Goal: Information Seeking & Learning: Learn about a topic

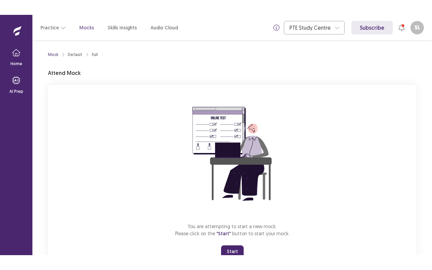
scroll to position [26, 0]
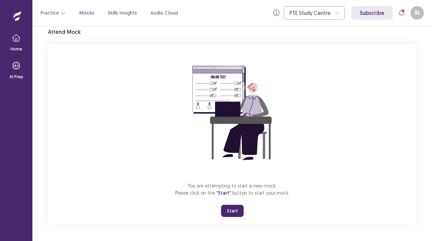
click at [233, 211] on button "Start" at bounding box center [232, 210] width 23 height 12
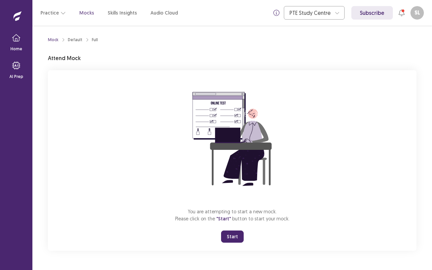
scroll to position [0, 0]
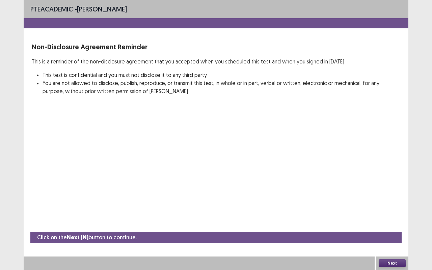
click at [390, 240] on button "Next" at bounding box center [392, 263] width 27 height 8
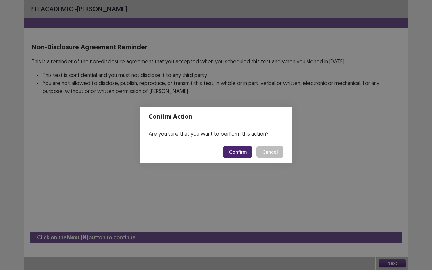
click at [242, 149] on button "Confirm" at bounding box center [237, 152] width 29 height 12
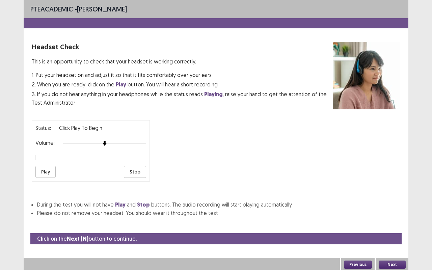
click at [44, 173] on button "Play" at bounding box center [45, 172] width 20 height 12
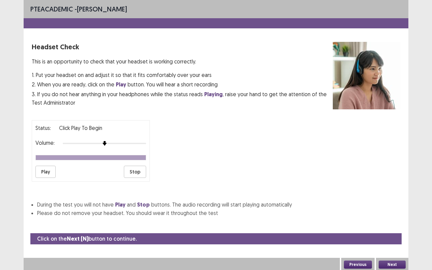
click at [44, 173] on button "Play" at bounding box center [45, 172] width 20 height 12
click at [396, 240] on button "Next" at bounding box center [392, 265] width 27 height 8
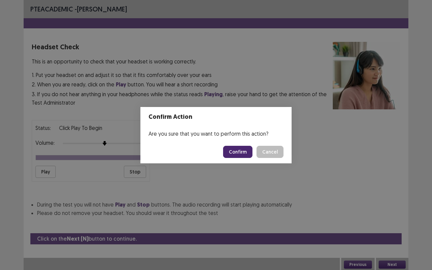
click at [238, 151] on button "Confirm" at bounding box center [237, 152] width 29 height 12
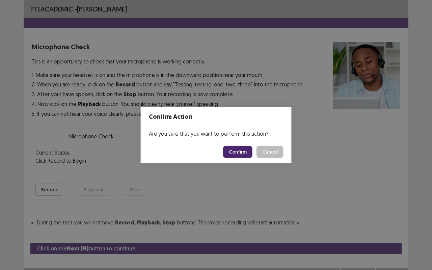
scroll to position [7, 0]
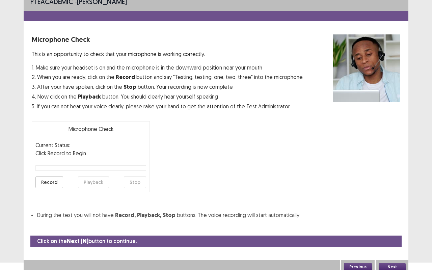
click at [50, 180] on button "Record" at bounding box center [49, 182] width 28 height 12
click at [90, 181] on button "Playback" at bounding box center [93, 182] width 31 height 12
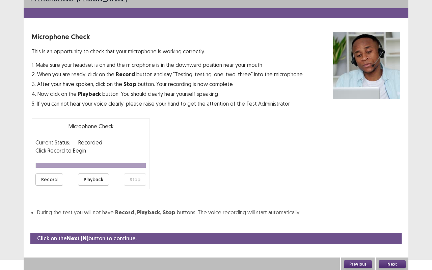
click at [392, 240] on button "Next" at bounding box center [392, 264] width 27 height 8
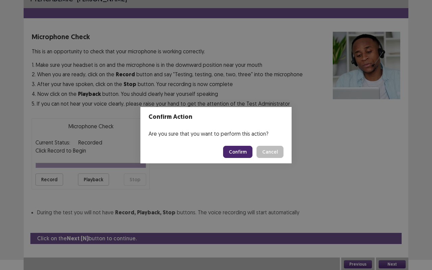
click at [243, 151] on button "Confirm" at bounding box center [237, 152] width 29 height 12
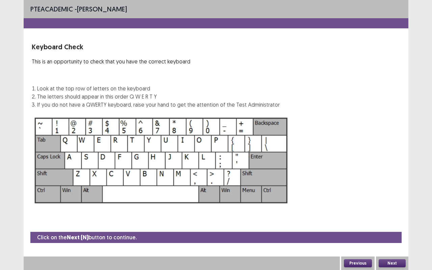
scroll to position [0, 0]
click at [391, 240] on button "Next" at bounding box center [392, 263] width 27 height 8
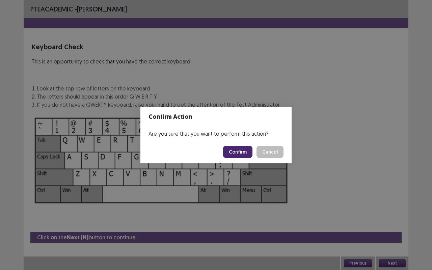
click at [232, 155] on button "Confirm" at bounding box center [237, 152] width 29 height 12
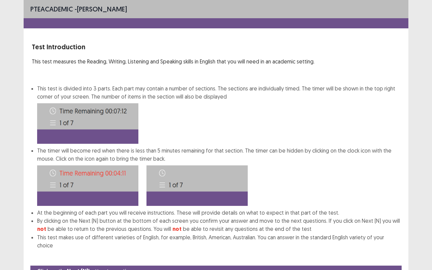
scroll to position [25, 0]
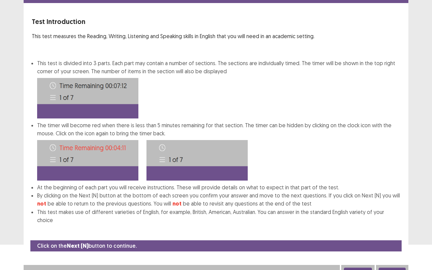
click at [393, 240] on button "Next" at bounding box center [392, 272] width 27 height 8
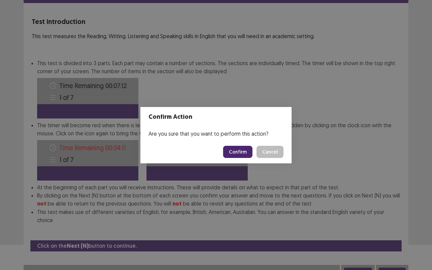
click at [238, 153] on button "Confirm" at bounding box center [237, 152] width 29 height 12
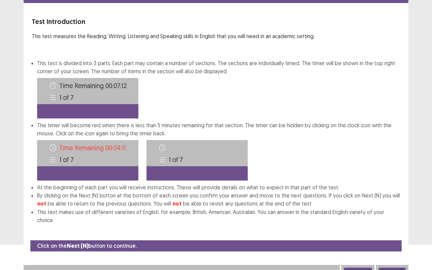
scroll to position [0, 0]
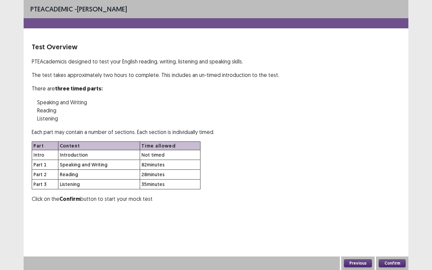
click at [386, 240] on button "Confirm" at bounding box center [392, 263] width 27 height 8
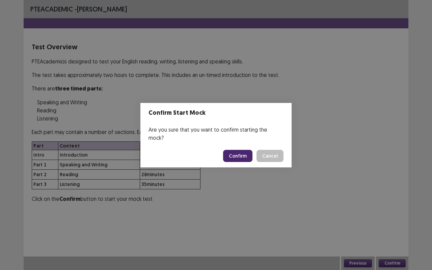
click at [234, 154] on button "Confirm" at bounding box center [237, 156] width 29 height 12
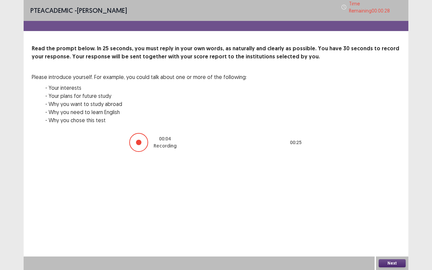
click at [393, 240] on button "Next" at bounding box center [392, 263] width 27 height 8
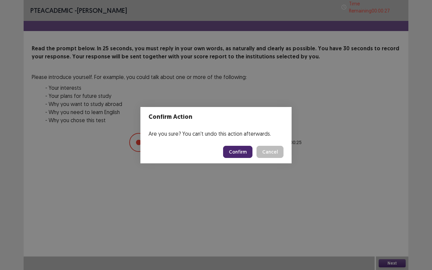
click at [236, 156] on button "Confirm" at bounding box center [237, 152] width 29 height 12
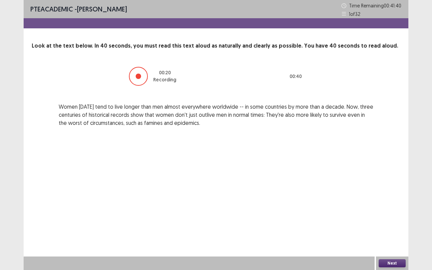
click at [397, 240] on button "Next" at bounding box center [392, 263] width 27 height 8
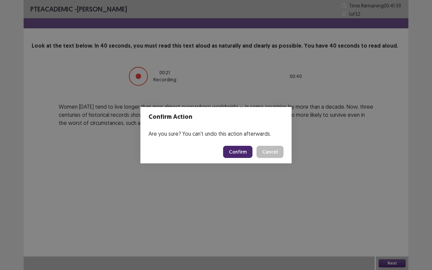
click at [245, 150] on button "Confirm" at bounding box center [237, 152] width 29 height 12
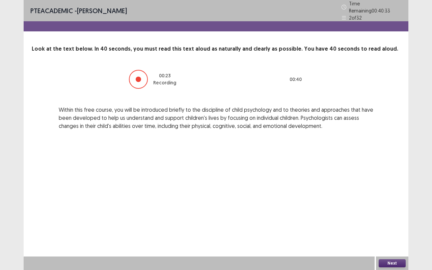
click at [389, 240] on button "Next" at bounding box center [392, 263] width 27 height 8
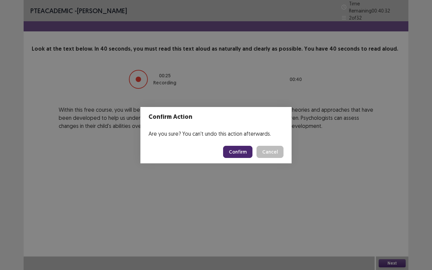
click at [239, 150] on button "Confirm" at bounding box center [237, 152] width 29 height 12
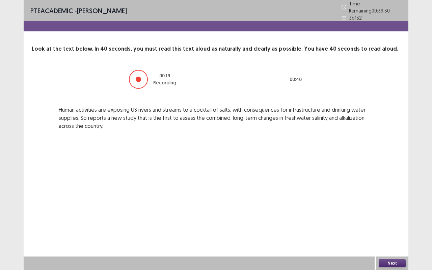
click at [389, 240] on button "Next" at bounding box center [392, 263] width 27 height 8
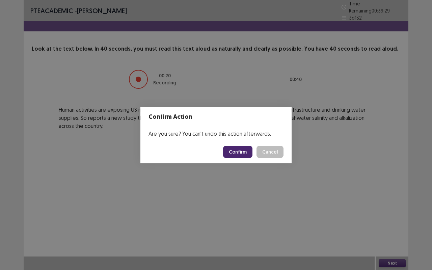
click at [237, 148] on button "Confirm" at bounding box center [237, 152] width 29 height 12
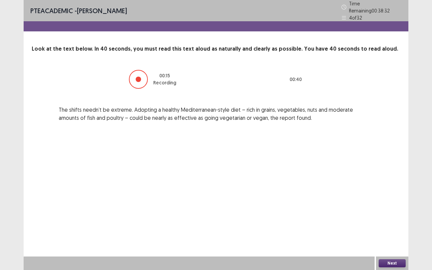
click at [389, 240] on button "Next" at bounding box center [392, 263] width 27 height 8
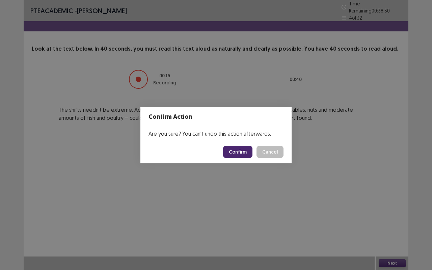
click at [244, 150] on button "Confirm" at bounding box center [237, 152] width 29 height 12
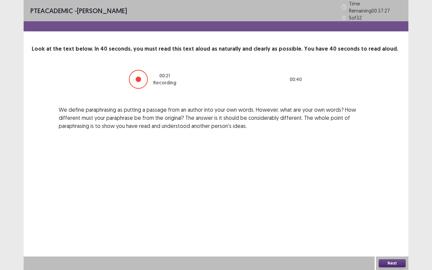
click at [389, 240] on button "Next" at bounding box center [392, 263] width 27 height 8
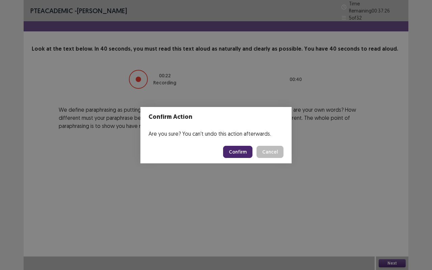
click at [238, 146] on button "Confirm" at bounding box center [237, 152] width 29 height 12
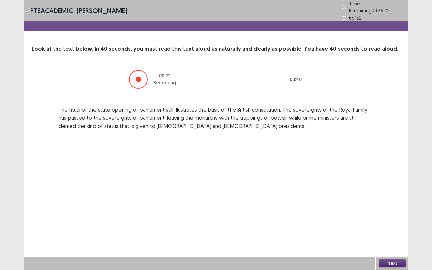
click at [388, 240] on button "Next" at bounding box center [392, 263] width 27 height 8
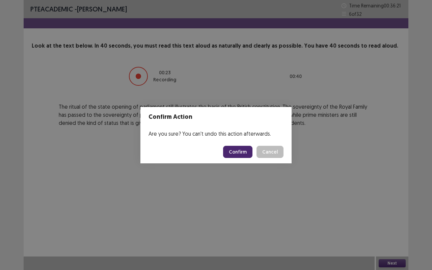
click at [241, 150] on button "Confirm" at bounding box center [237, 152] width 29 height 12
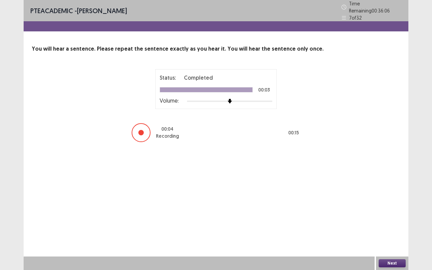
click at [387, 240] on button "Next" at bounding box center [392, 263] width 27 height 8
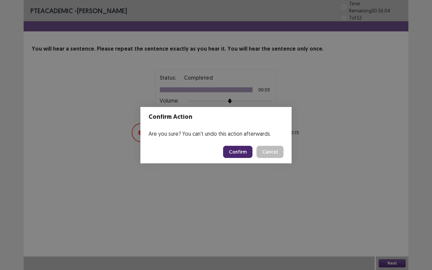
click at [238, 155] on button "Confirm" at bounding box center [237, 152] width 29 height 12
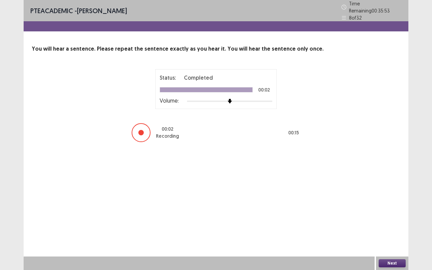
click at [392, 240] on button "Next" at bounding box center [392, 263] width 27 height 8
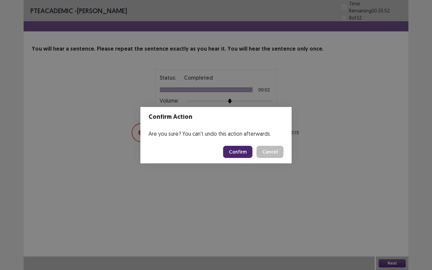
click at [237, 156] on button "Confirm" at bounding box center [237, 152] width 29 height 12
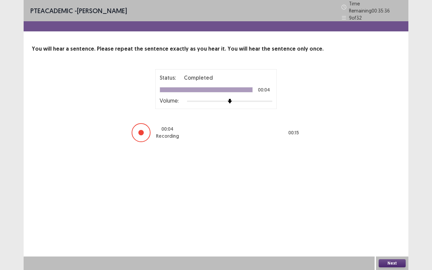
click at [390, 240] on button "Next" at bounding box center [392, 263] width 27 height 8
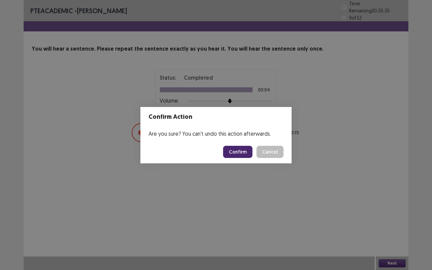
click at [242, 154] on button "Confirm" at bounding box center [237, 152] width 29 height 12
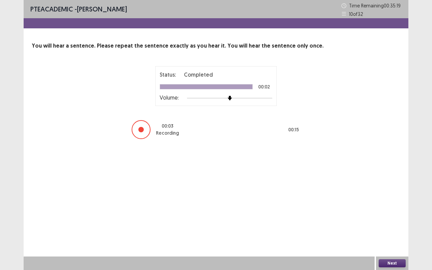
click at [394, 240] on button "Next" at bounding box center [392, 263] width 27 height 8
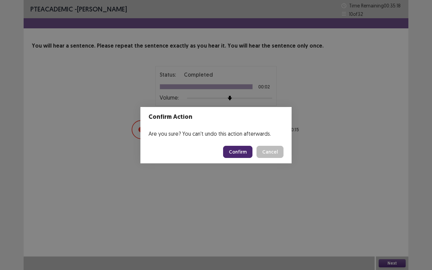
click at [243, 149] on button "Confirm" at bounding box center [237, 152] width 29 height 12
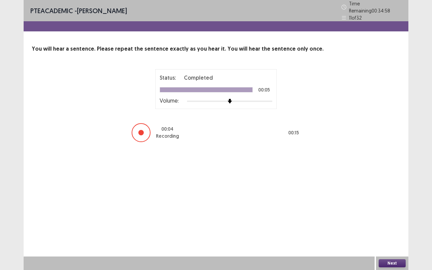
click at [389, 240] on button "Next" at bounding box center [392, 263] width 27 height 8
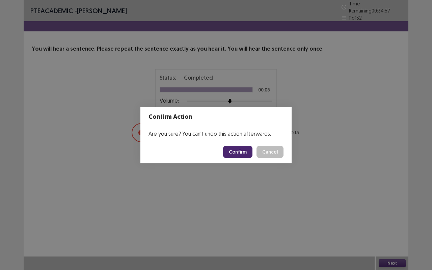
click at [242, 156] on button "Confirm" at bounding box center [237, 152] width 29 height 12
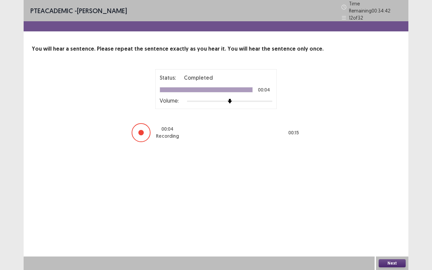
click at [392, 240] on button "Next" at bounding box center [392, 263] width 27 height 8
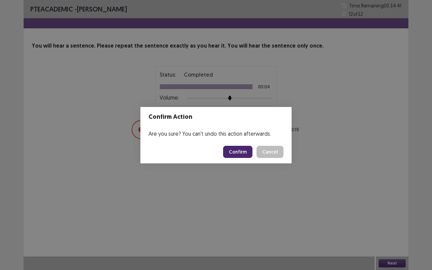
click at [246, 152] on button "Confirm" at bounding box center [237, 152] width 29 height 12
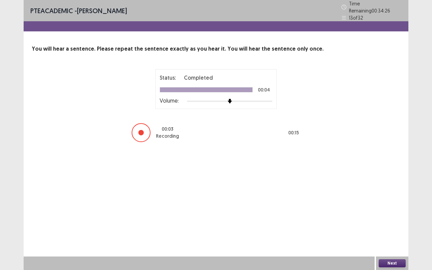
click at [393, 240] on button "Next" at bounding box center [392, 263] width 27 height 8
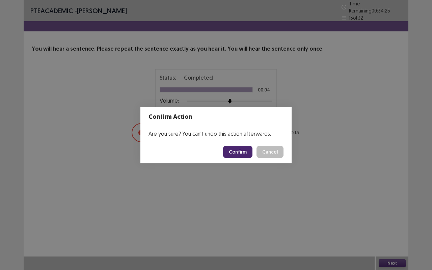
click at [244, 157] on button "Confirm" at bounding box center [237, 152] width 29 height 12
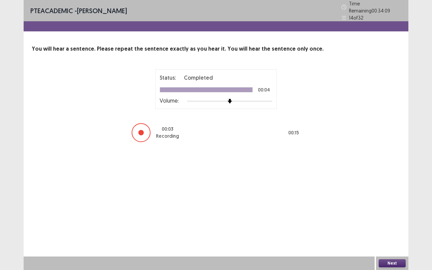
click at [391, 240] on button "Next" at bounding box center [392, 263] width 27 height 8
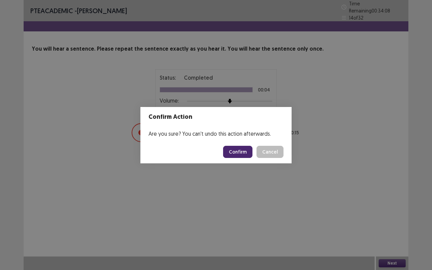
click at [241, 148] on button "Confirm" at bounding box center [237, 152] width 29 height 12
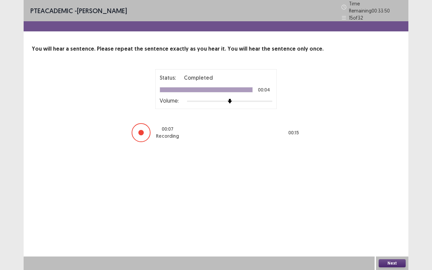
click at [392, 240] on button "Next" at bounding box center [392, 263] width 27 height 8
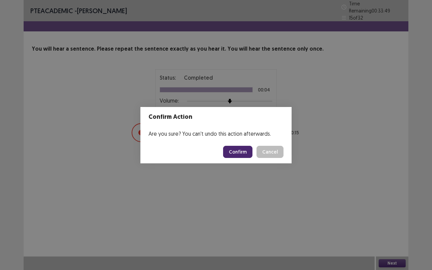
click at [244, 152] on button "Confirm" at bounding box center [237, 152] width 29 height 12
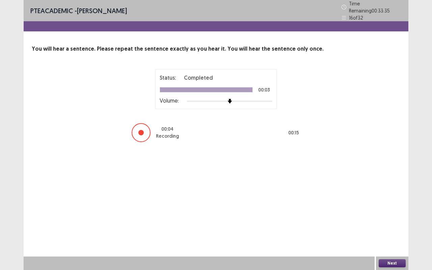
click at [388, 240] on button "Next" at bounding box center [392, 263] width 27 height 8
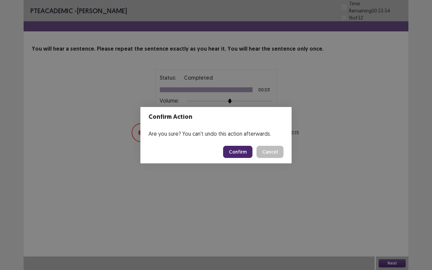
click at [242, 158] on footer "Confirm Cancel" at bounding box center [216, 152] width 151 height 23
click at [242, 157] on button "Confirm" at bounding box center [237, 152] width 29 height 12
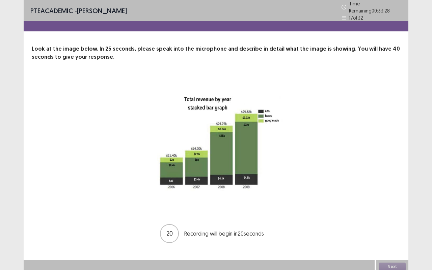
scroll to position [0, 0]
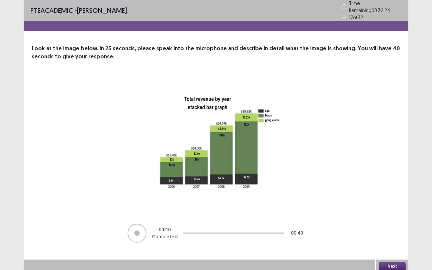
click at [393, 240] on button "Next" at bounding box center [392, 266] width 27 height 8
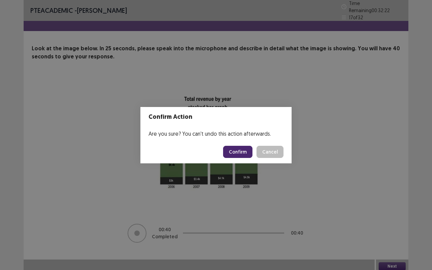
click at [236, 151] on button "Confirm" at bounding box center [237, 152] width 29 height 12
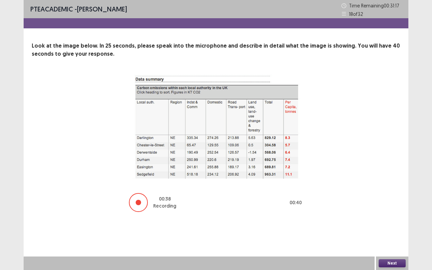
click at [385, 240] on button "Next" at bounding box center [392, 263] width 27 height 8
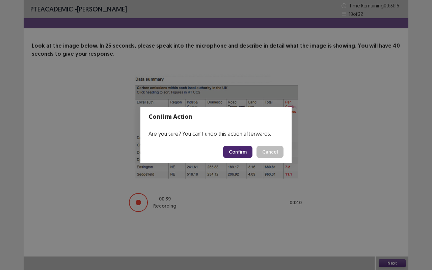
click at [239, 144] on footer "Confirm Cancel" at bounding box center [216, 152] width 151 height 23
click at [238, 150] on button "Confirm" at bounding box center [237, 152] width 29 height 12
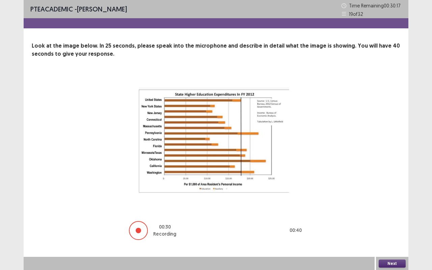
click at [388, 240] on button "Next" at bounding box center [392, 264] width 27 height 8
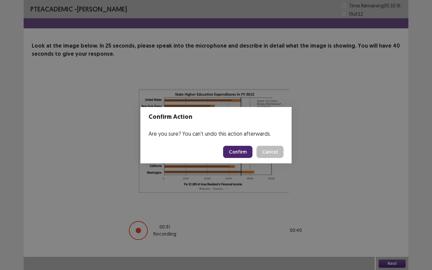
click at [234, 151] on button "Confirm" at bounding box center [237, 152] width 29 height 12
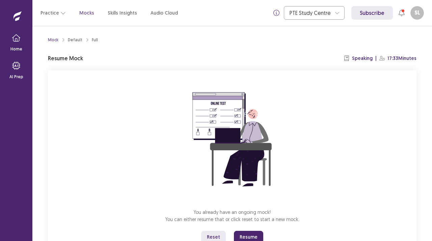
scroll to position [26, 0]
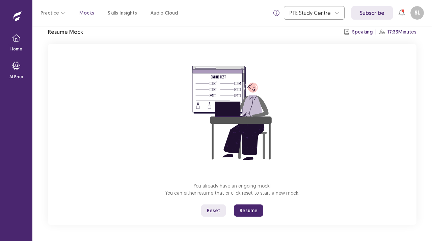
click at [216, 208] on button "Reset" at bounding box center [213, 210] width 25 height 12
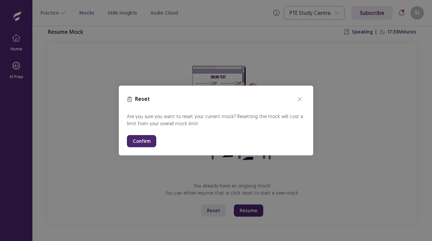
click at [136, 141] on button "Confirm" at bounding box center [141, 141] width 29 height 12
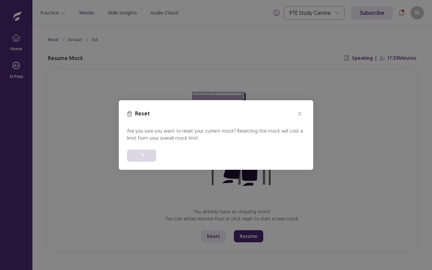
scroll to position [0, 0]
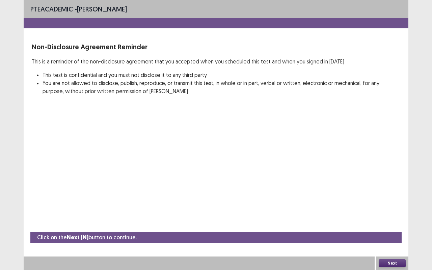
click at [395, 240] on button "Next" at bounding box center [392, 263] width 27 height 8
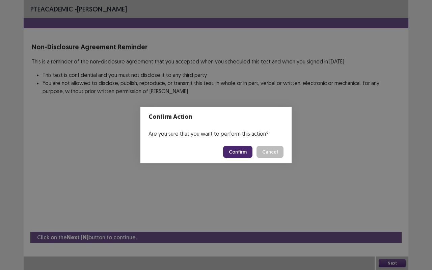
click at [240, 145] on footer "Confirm Cancel" at bounding box center [216, 152] width 151 height 23
click at [240, 154] on button "Confirm" at bounding box center [237, 152] width 29 height 12
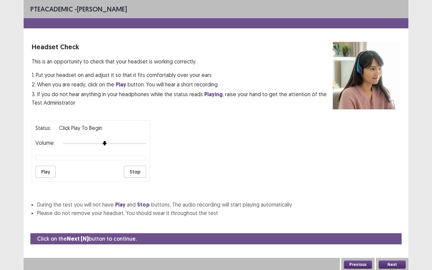
click at [50, 169] on button "Play" at bounding box center [45, 172] width 20 height 12
click at [397, 240] on button "Next" at bounding box center [392, 265] width 27 height 8
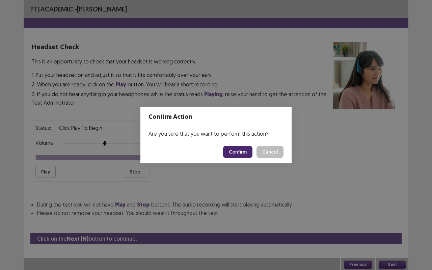
click at [231, 149] on button "Confirm" at bounding box center [237, 152] width 29 height 12
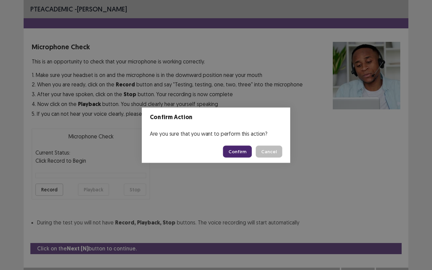
scroll to position [7, 0]
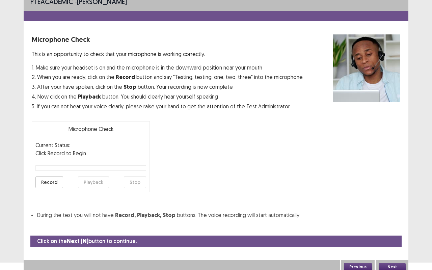
click at [55, 181] on button "Record" at bounding box center [49, 182] width 28 height 12
click at [93, 182] on button "Playback" at bounding box center [93, 182] width 31 height 12
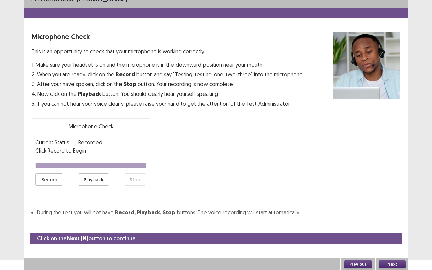
click at [396, 240] on button "Next" at bounding box center [392, 264] width 27 height 8
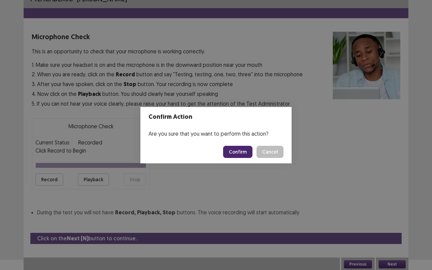
click at [240, 151] on button "Confirm" at bounding box center [237, 152] width 29 height 12
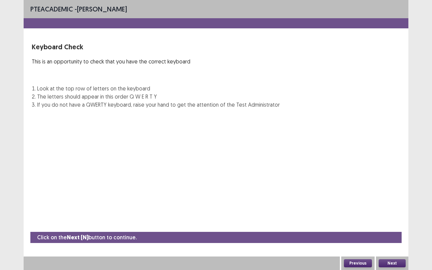
scroll to position [0, 0]
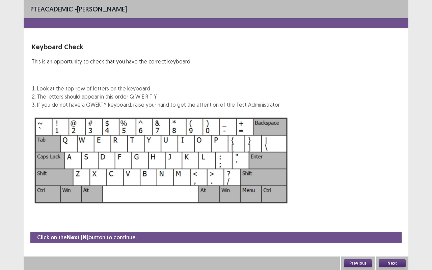
click at [393, 240] on button "Next" at bounding box center [392, 263] width 27 height 8
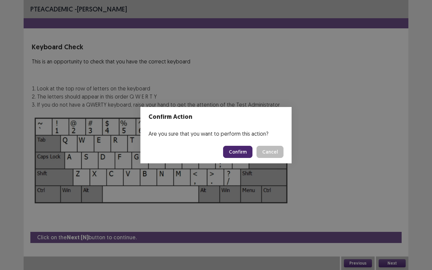
click at [234, 151] on button "Confirm" at bounding box center [237, 152] width 29 height 12
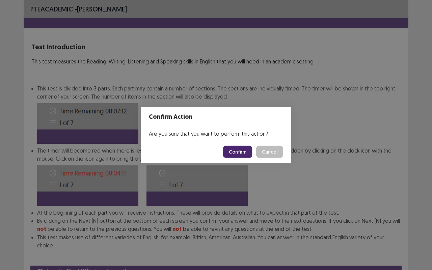
scroll to position [25, 0]
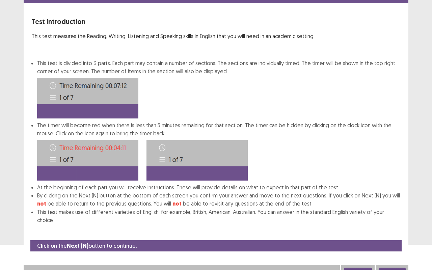
click at [393, 240] on button "Next" at bounding box center [392, 272] width 27 height 8
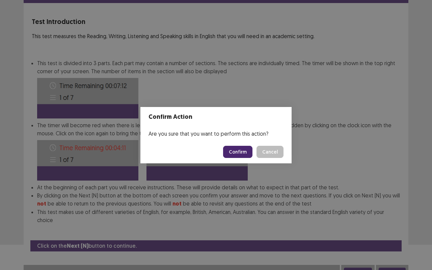
click at [244, 149] on button "Confirm" at bounding box center [237, 152] width 29 height 12
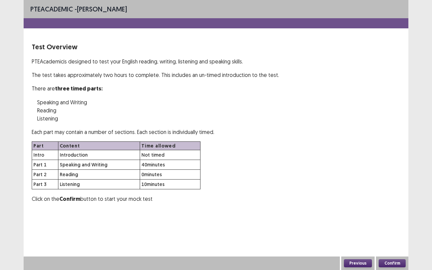
scroll to position [0, 0]
click at [399, 240] on button "Confirm" at bounding box center [392, 263] width 27 height 8
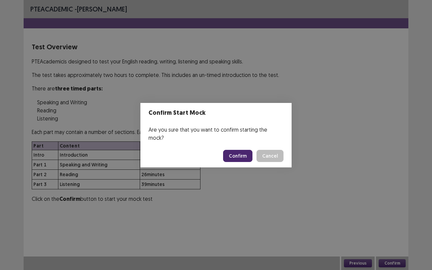
click at [245, 151] on button "Confirm" at bounding box center [237, 156] width 29 height 12
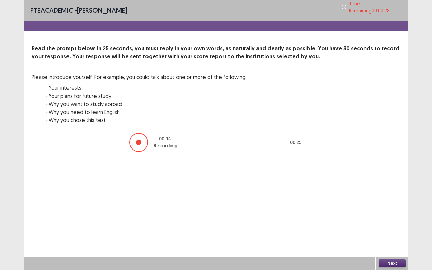
click at [387, 240] on button "Next" at bounding box center [392, 263] width 27 height 8
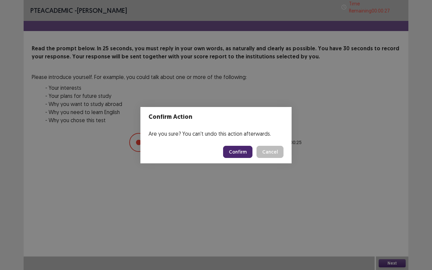
click at [237, 151] on button "Confirm" at bounding box center [237, 152] width 29 height 12
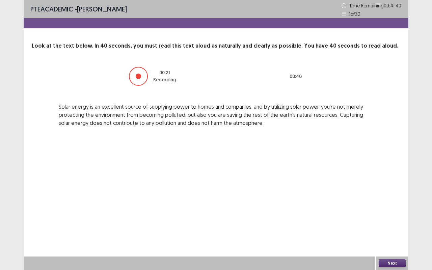
click at [399, 240] on button "Next" at bounding box center [392, 263] width 27 height 8
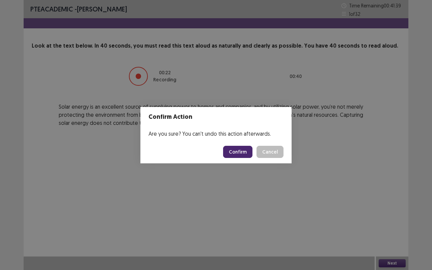
click at [235, 146] on button "Confirm" at bounding box center [237, 152] width 29 height 12
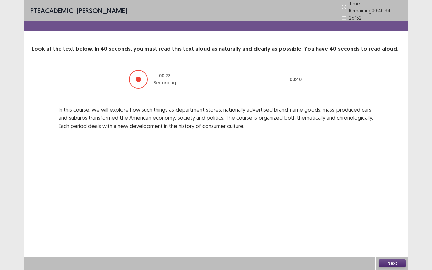
click at [391, 240] on button "Next" at bounding box center [392, 263] width 27 height 8
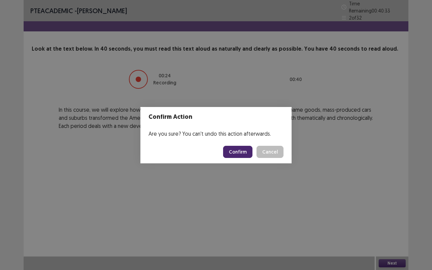
click at [238, 149] on button "Confirm" at bounding box center [237, 152] width 29 height 12
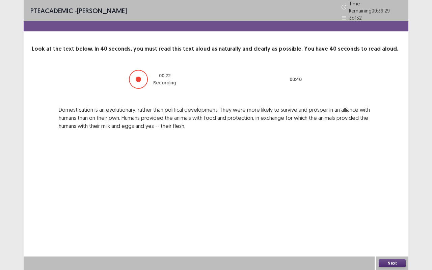
click at [387, 240] on button "Next" at bounding box center [392, 263] width 27 height 8
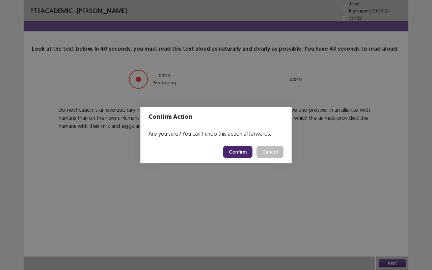
click at [242, 153] on button "Confirm" at bounding box center [237, 152] width 29 height 12
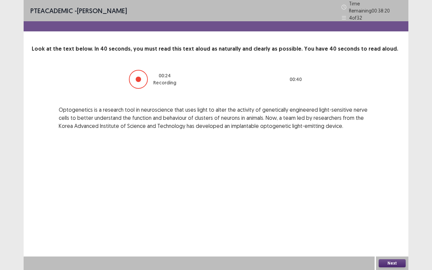
click at [392, 240] on button "Next" at bounding box center [392, 263] width 27 height 8
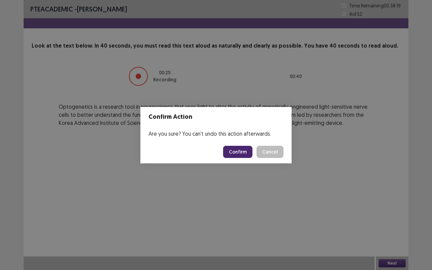
click at [241, 149] on button "Confirm" at bounding box center [237, 152] width 29 height 12
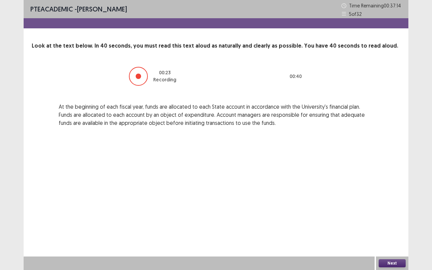
click at [397, 240] on button "Next" at bounding box center [392, 263] width 27 height 8
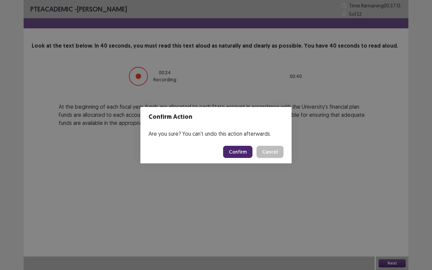
click at [241, 154] on button "Confirm" at bounding box center [237, 152] width 29 height 12
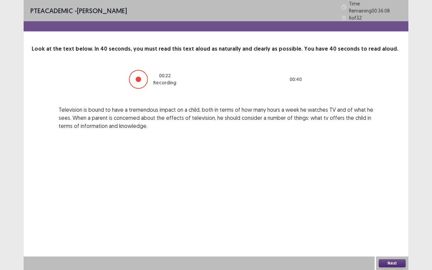
click at [389, 240] on button "Next" at bounding box center [392, 263] width 27 height 8
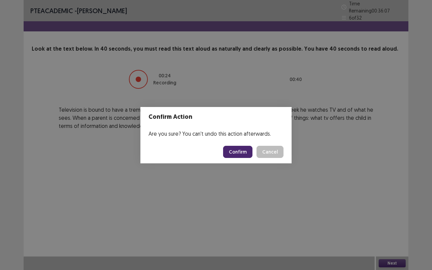
click at [242, 149] on button "Confirm" at bounding box center [237, 152] width 29 height 12
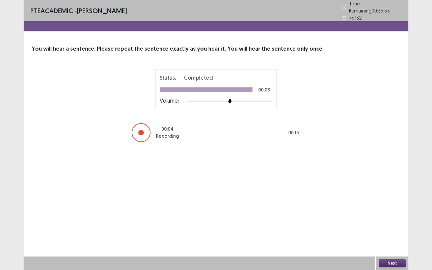
click at [387, 240] on button "Next" at bounding box center [392, 263] width 27 height 8
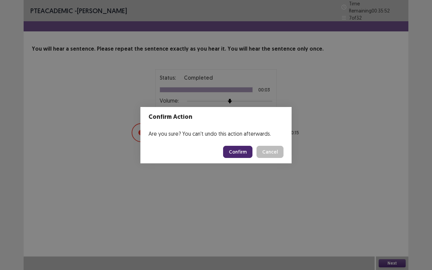
click at [241, 154] on button "Confirm" at bounding box center [237, 152] width 29 height 12
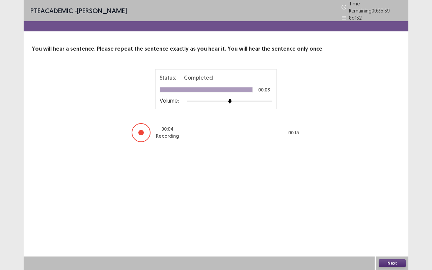
click at [396, 240] on button "Next" at bounding box center [392, 263] width 27 height 8
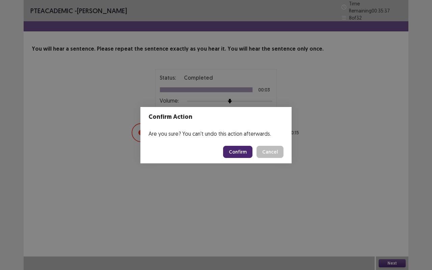
click at [244, 156] on button "Confirm" at bounding box center [237, 152] width 29 height 12
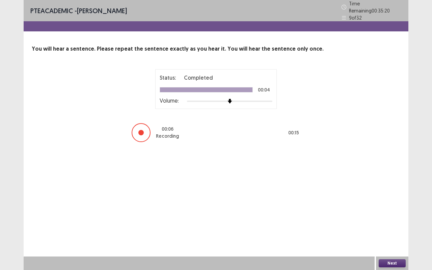
click at [384, 240] on button "Next" at bounding box center [392, 263] width 27 height 8
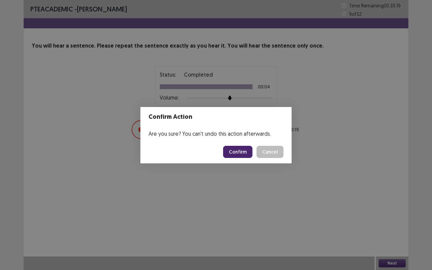
click at [238, 151] on button "Confirm" at bounding box center [237, 152] width 29 height 12
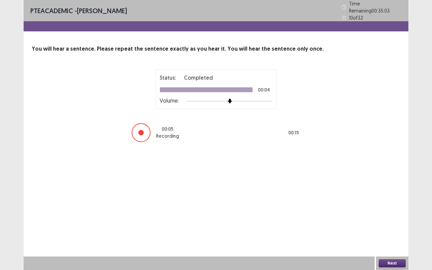
click at [391, 240] on button "Next" at bounding box center [392, 263] width 27 height 8
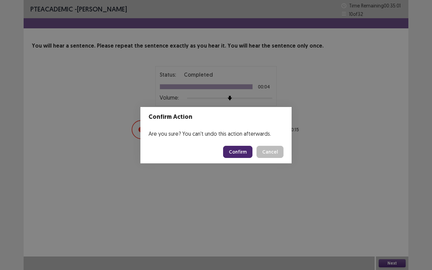
click at [243, 153] on button "Confirm" at bounding box center [237, 152] width 29 height 12
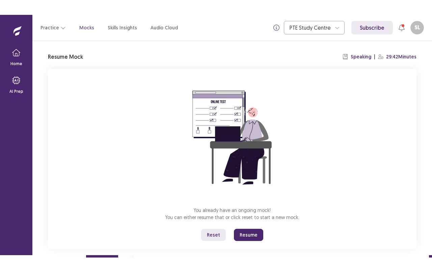
scroll to position [26, 0]
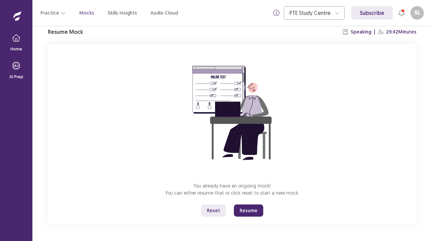
click at [248, 206] on button "Resume" at bounding box center [248, 210] width 29 height 12
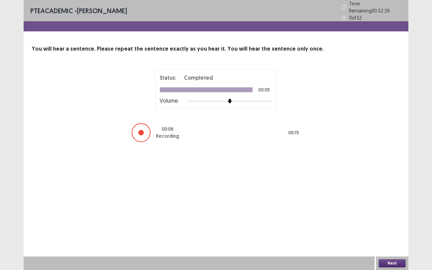
click at [395, 240] on button "Next" at bounding box center [392, 263] width 27 height 8
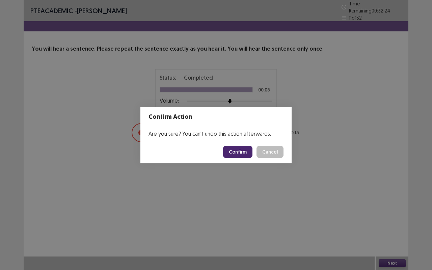
click at [244, 157] on button "Confirm" at bounding box center [237, 152] width 29 height 12
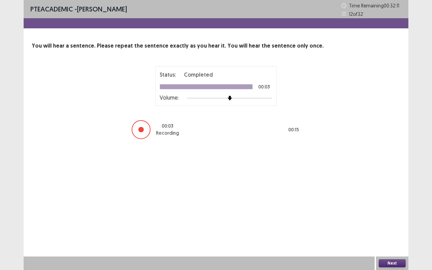
click at [392, 240] on button "Next" at bounding box center [392, 263] width 27 height 8
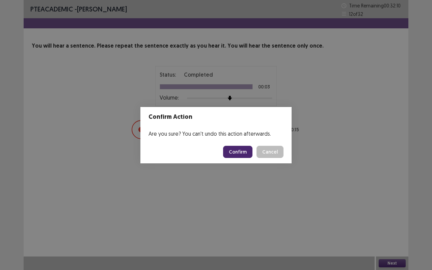
click at [247, 154] on button "Confirm" at bounding box center [237, 152] width 29 height 12
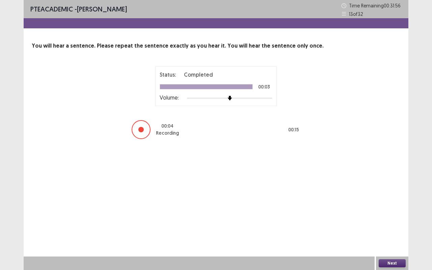
click at [394, 240] on button "Next" at bounding box center [392, 263] width 27 height 8
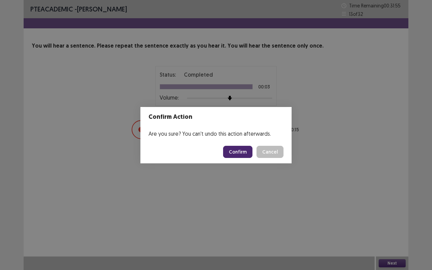
click at [238, 154] on button "Confirm" at bounding box center [237, 152] width 29 height 12
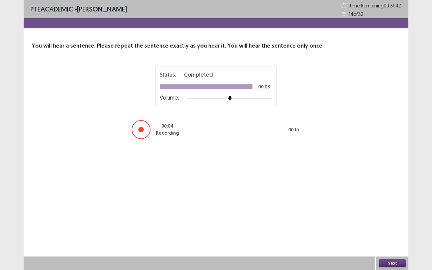
click at [387, 240] on button "Next" at bounding box center [392, 263] width 27 height 8
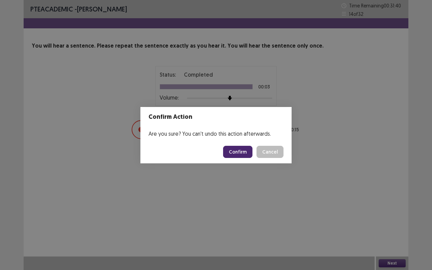
click at [243, 155] on button "Confirm" at bounding box center [237, 152] width 29 height 12
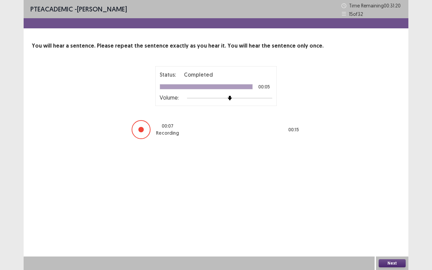
click at [393, 240] on button "Next" at bounding box center [392, 263] width 27 height 8
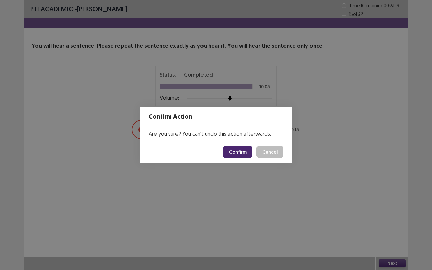
click at [235, 151] on button "Confirm" at bounding box center [237, 152] width 29 height 12
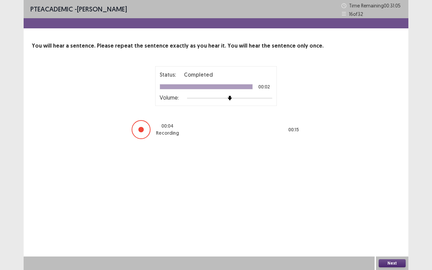
click at [387, 240] on button "Next" at bounding box center [392, 263] width 27 height 8
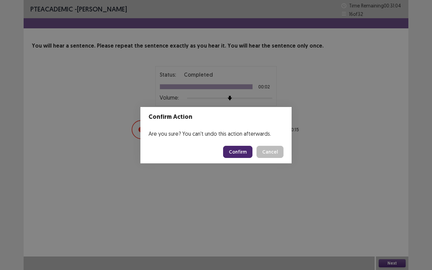
click at [231, 152] on button "Confirm" at bounding box center [237, 152] width 29 height 12
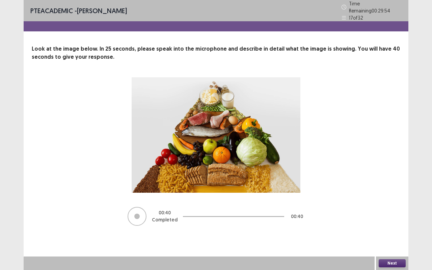
click at [392, 240] on button "Next" at bounding box center [392, 263] width 27 height 8
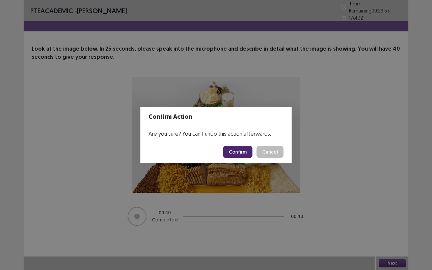
click at [231, 146] on button "Confirm" at bounding box center [237, 152] width 29 height 12
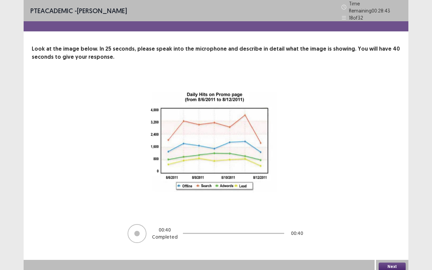
click at [392, 240] on button "Next" at bounding box center [392, 267] width 27 height 8
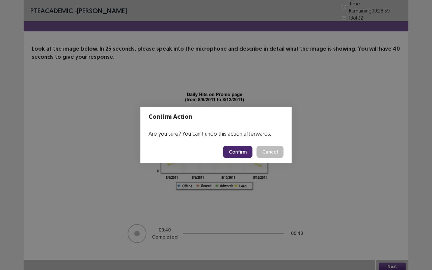
click at [241, 147] on button "Confirm" at bounding box center [237, 152] width 29 height 12
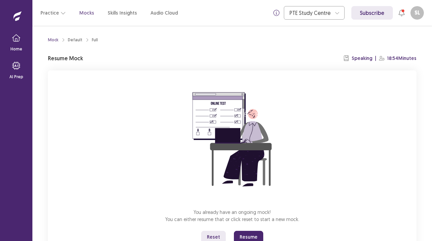
scroll to position [26, 0]
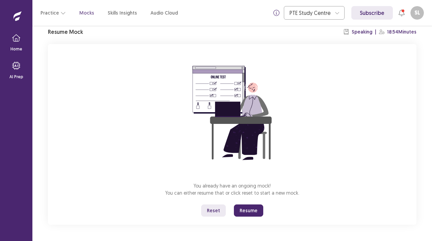
click at [209, 208] on button "Reset" at bounding box center [213, 210] width 25 height 12
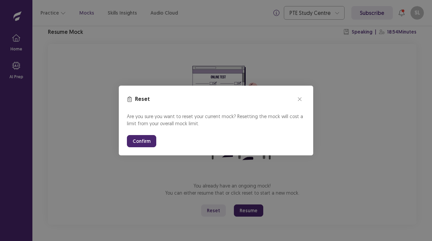
click at [135, 137] on button "Confirm" at bounding box center [141, 141] width 29 height 12
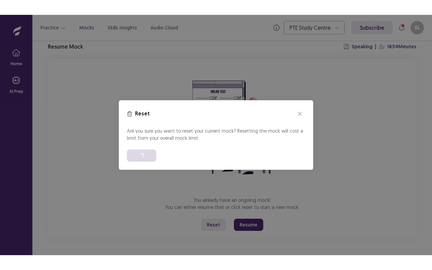
scroll to position [0, 0]
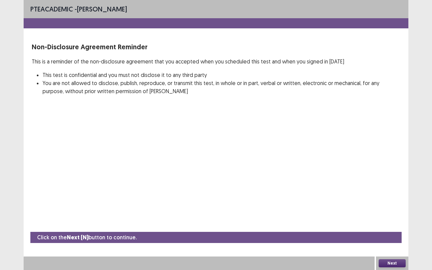
click at [395, 240] on button "Next" at bounding box center [392, 263] width 27 height 8
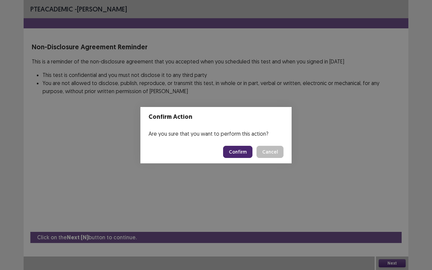
click at [234, 148] on button "Confirm" at bounding box center [237, 152] width 29 height 12
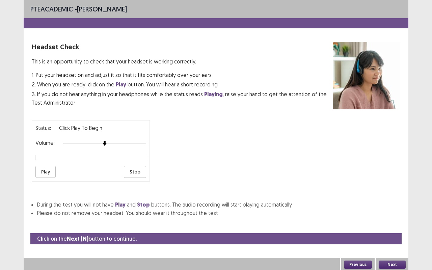
click at [52, 170] on button "Play" at bounding box center [45, 172] width 20 height 12
click at [389, 240] on button "Next" at bounding box center [392, 265] width 27 height 8
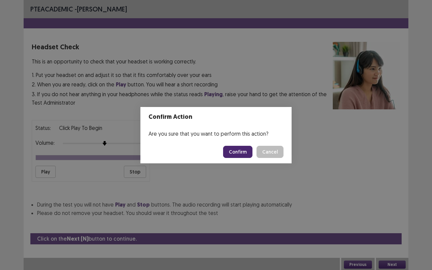
click at [233, 154] on button "Confirm" at bounding box center [237, 152] width 29 height 12
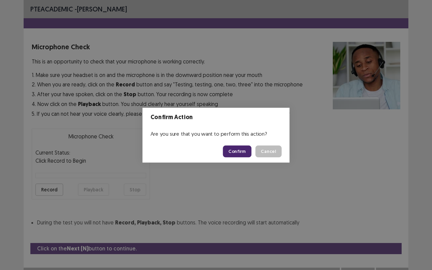
scroll to position [7, 0]
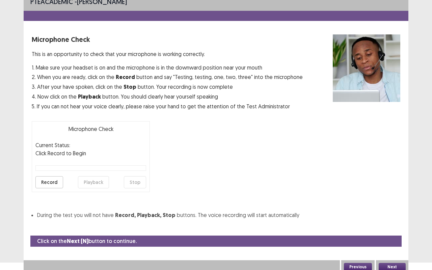
click at [52, 178] on button "Record" at bounding box center [49, 182] width 28 height 12
click at [81, 178] on button "Playback" at bounding box center [93, 182] width 31 height 12
click at [385, 240] on button "Next" at bounding box center [392, 267] width 27 height 8
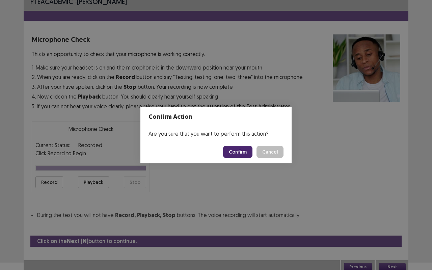
click at [241, 149] on button "Confirm" at bounding box center [237, 152] width 29 height 12
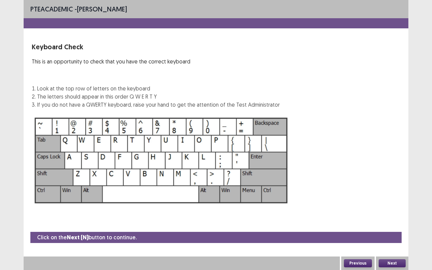
scroll to position [0, 0]
click at [391, 240] on button "Next" at bounding box center [392, 263] width 27 height 8
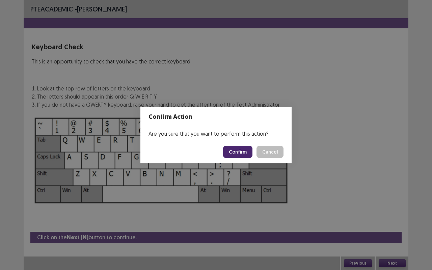
click at [242, 150] on button "Confirm" at bounding box center [237, 152] width 29 height 12
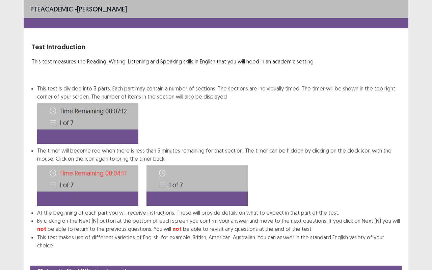
scroll to position [25, 0]
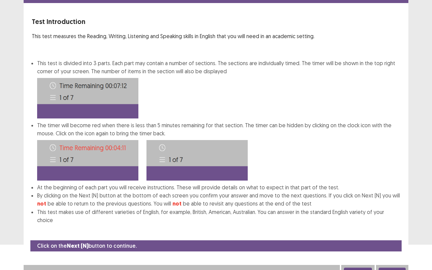
click at [389, 240] on button "Next" at bounding box center [392, 272] width 27 height 8
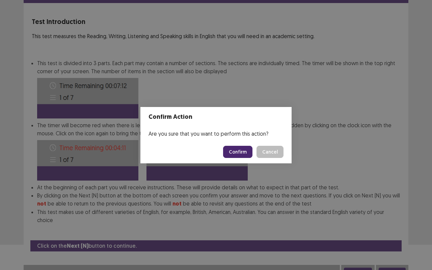
click at [239, 151] on button "Confirm" at bounding box center [237, 152] width 29 height 12
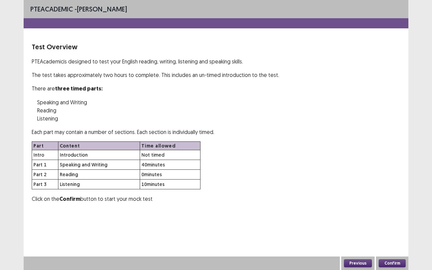
scroll to position [0, 0]
click at [389, 240] on button "Confirm" at bounding box center [392, 263] width 27 height 8
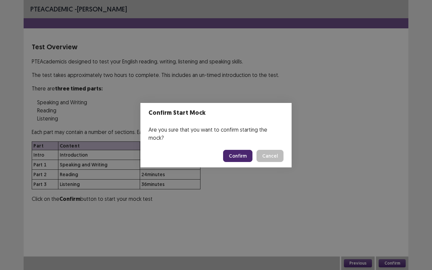
click at [236, 150] on button "Confirm" at bounding box center [237, 156] width 29 height 12
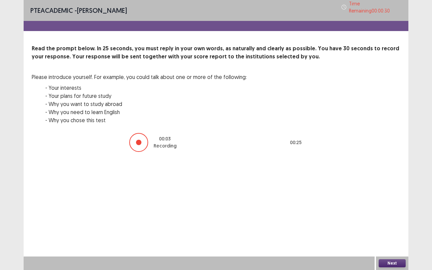
click at [392, 240] on button "Next" at bounding box center [392, 263] width 27 height 8
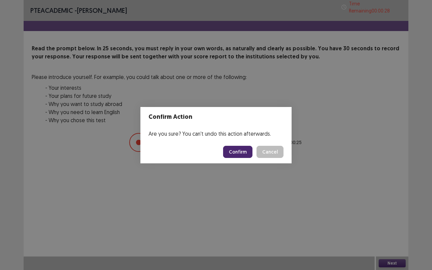
click at [237, 152] on button "Confirm" at bounding box center [237, 152] width 29 height 12
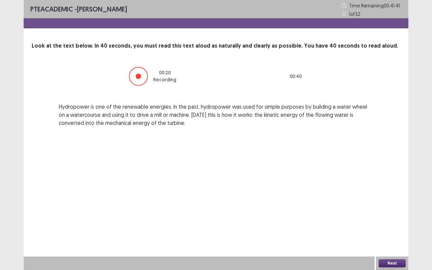
click at [389, 240] on button "Next" at bounding box center [392, 263] width 27 height 8
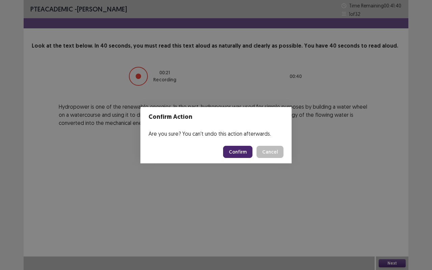
click at [243, 152] on button "Confirm" at bounding box center [237, 152] width 29 height 12
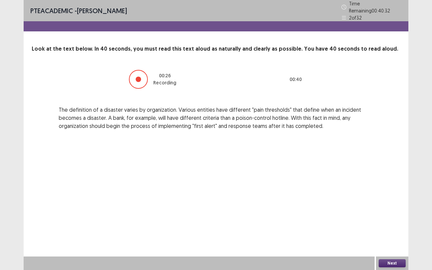
click at [385, 240] on button "Next" at bounding box center [392, 263] width 27 height 8
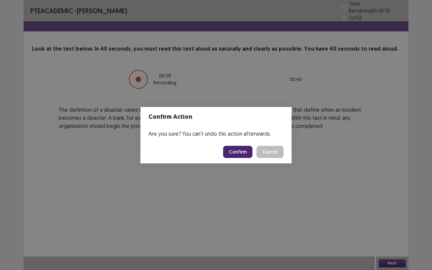
click at [247, 148] on button "Confirm" at bounding box center [237, 152] width 29 height 12
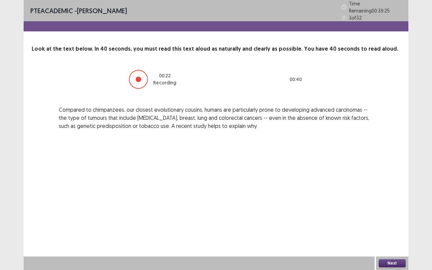
click at [387, 240] on button "Next" at bounding box center [392, 263] width 27 height 8
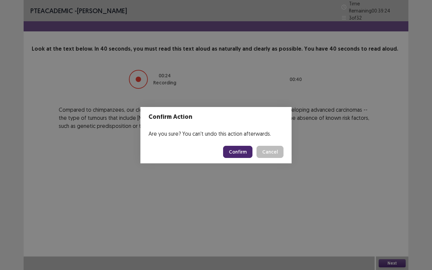
click at [230, 147] on button "Confirm" at bounding box center [237, 152] width 29 height 12
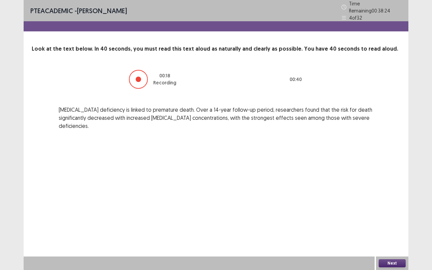
click at [392, 240] on button "Next" at bounding box center [392, 263] width 27 height 8
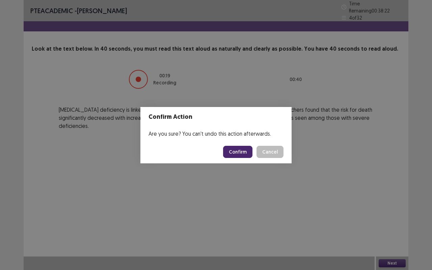
click at [244, 154] on button "Confirm" at bounding box center [237, 152] width 29 height 12
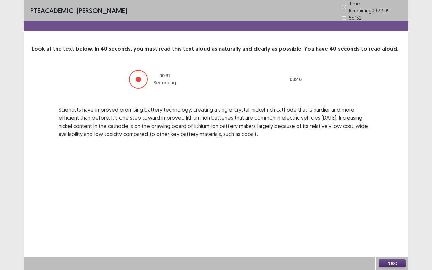
click at [387, 240] on button "Next" at bounding box center [392, 263] width 27 height 8
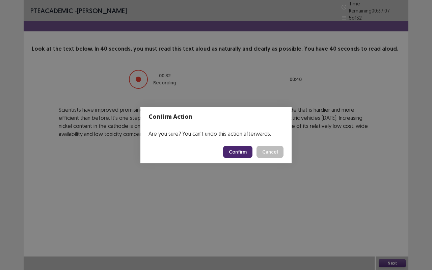
click at [242, 149] on button "Confirm" at bounding box center [237, 152] width 29 height 12
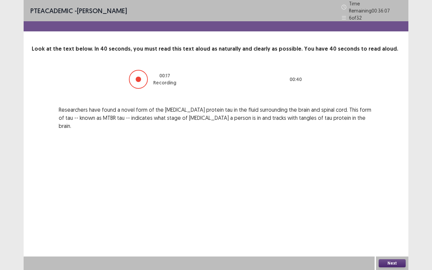
click at [389, 240] on button "Next" at bounding box center [392, 263] width 27 height 8
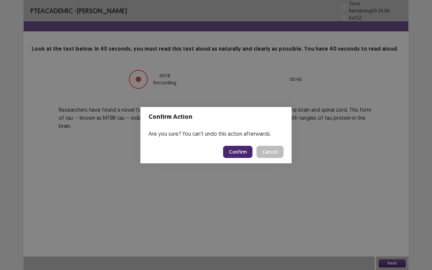
click at [244, 150] on button "Confirm" at bounding box center [237, 152] width 29 height 12
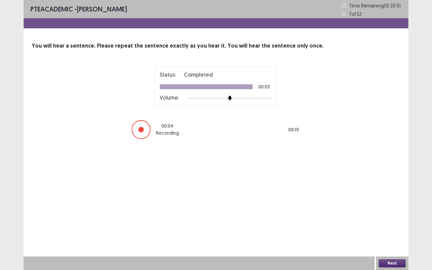
click at [391, 240] on button "Next" at bounding box center [392, 263] width 27 height 8
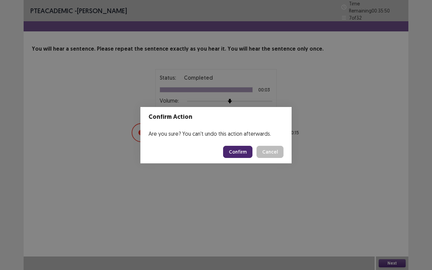
click at [243, 157] on button "Confirm" at bounding box center [237, 152] width 29 height 12
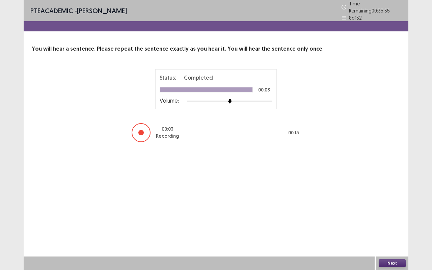
click at [391, 240] on button "Next" at bounding box center [392, 263] width 27 height 8
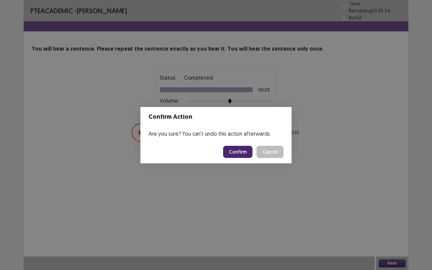
click at [239, 150] on button "Confirm" at bounding box center [237, 152] width 29 height 12
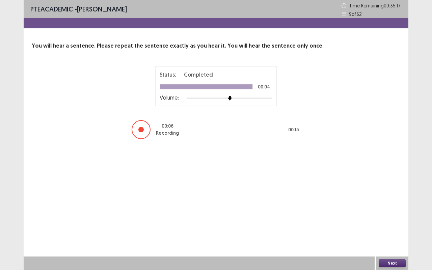
click at [386, 240] on button "Next" at bounding box center [392, 263] width 27 height 8
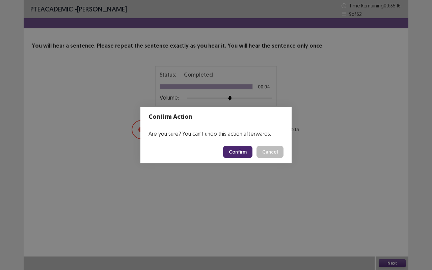
click at [239, 150] on button "Confirm" at bounding box center [237, 152] width 29 height 12
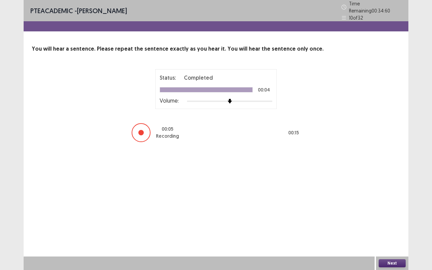
click at [390, 240] on button "Next" at bounding box center [392, 263] width 27 height 8
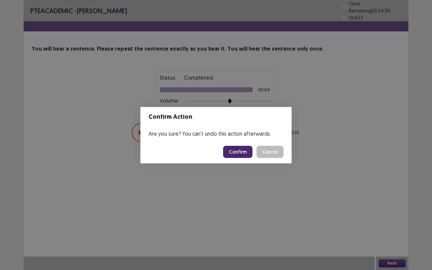
click at [233, 151] on button "Confirm" at bounding box center [237, 152] width 29 height 12
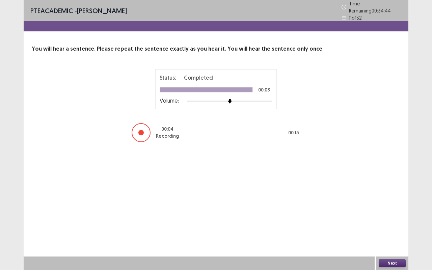
click at [389, 240] on button "Next" at bounding box center [392, 263] width 27 height 8
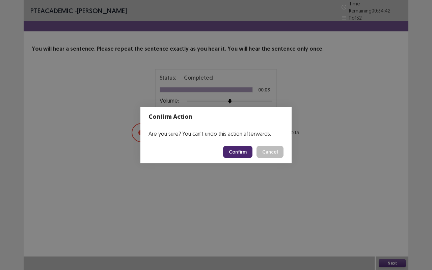
click at [236, 149] on button "Confirm" at bounding box center [237, 152] width 29 height 12
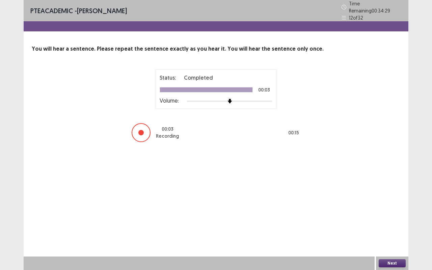
click at [392, 240] on button "Next" at bounding box center [392, 263] width 27 height 8
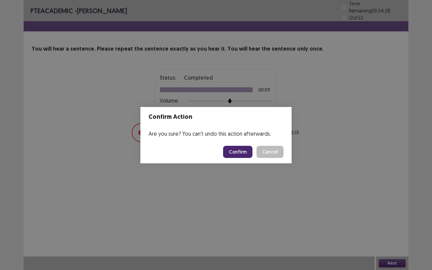
click at [236, 156] on button "Confirm" at bounding box center [237, 152] width 29 height 12
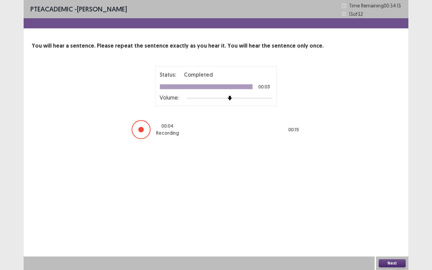
click at [387, 240] on button "Next" at bounding box center [392, 263] width 27 height 8
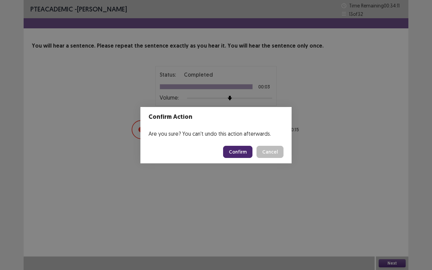
click at [238, 156] on button "Confirm" at bounding box center [237, 152] width 29 height 12
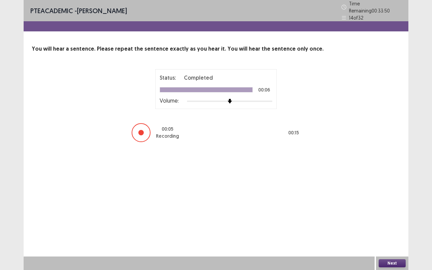
click at [391, 240] on button "Next" at bounding box center [392, 263] width 27 height 8
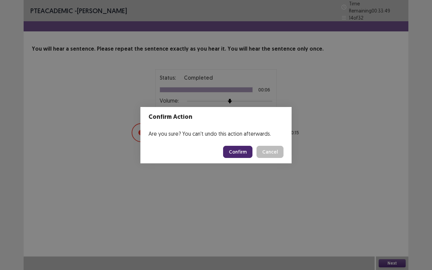
click at [242, 156] on button "Confirm" at bounding box center [237, 152] width 29 height 12
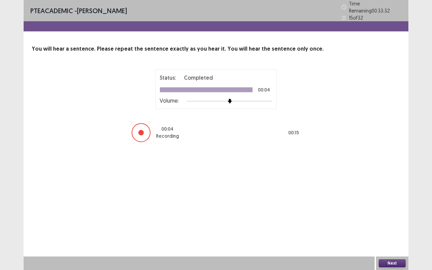
click at [391, 240] on button "Next" at bounding box center [392, 263] width 27 height 8
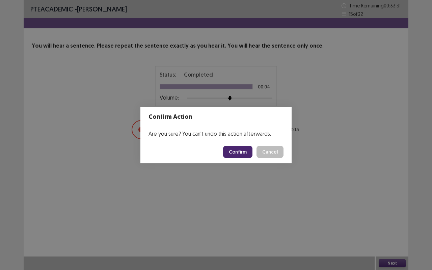
click at [244, 157] on button "Confirm" at bounding box center [237, 152] width 29 height 12
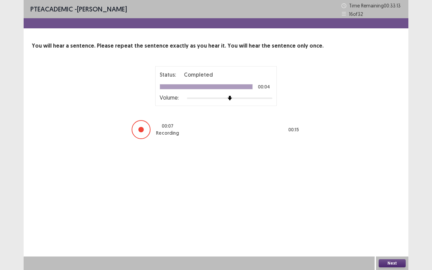
click at [386, 240] on button "Next" at bounding box center [392, 263] width 27 height 8
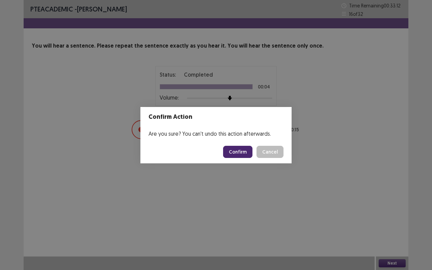
click at [242, 155] on button "Confirm" at bounding box center [237, 152] width 29 height 12
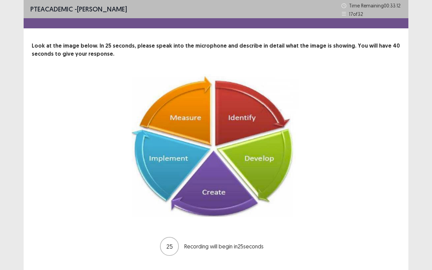
scroll to position [16, 0]
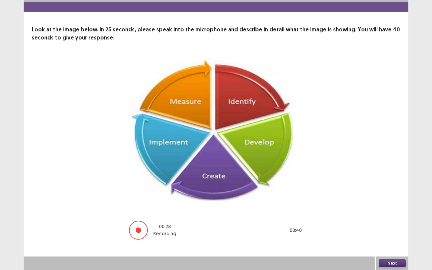
click at [385, 240] on button "Next" at bounding box center [392, 263] width 27 height 8
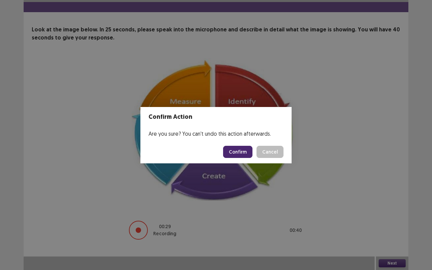
click at [235, 155] on button "Confirm" at bounding box center [237, 152] width 29 height 12
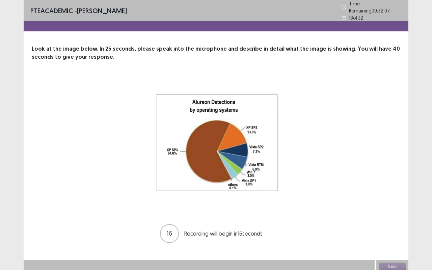
scroll to position [0, 0]
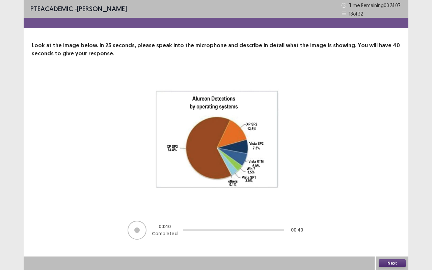
click at [398, 240] on button "Next" at bounding box center [392, 263] width 27 height 8
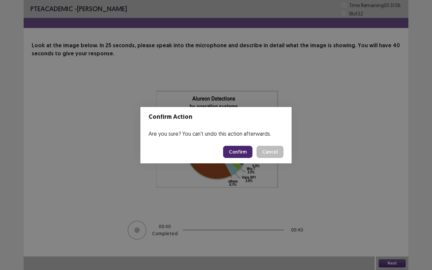
click at [242, 152] on button "Confirm" at bounding box center [237, 152] width 29 height 12
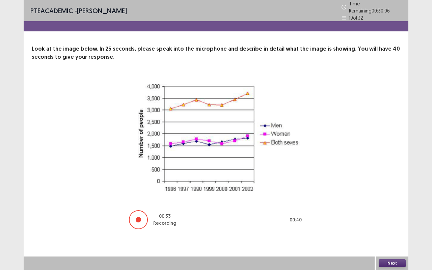
click at [392, 240] on button "Next" at bounding box center [392, 263] width 27 height 8
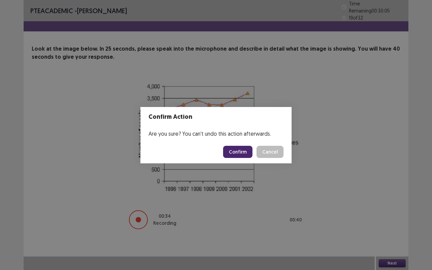
click at [237, 155] on button "Confirm" at bounding box center [237, 152] width 29 height 12
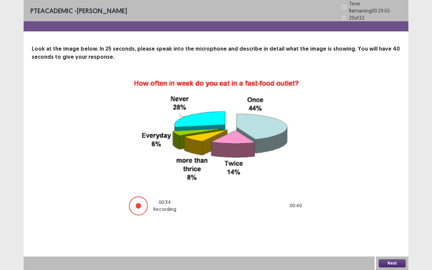
click at [388, 240] on button "Next" at bounding box center [392, 263] width 27 height 8
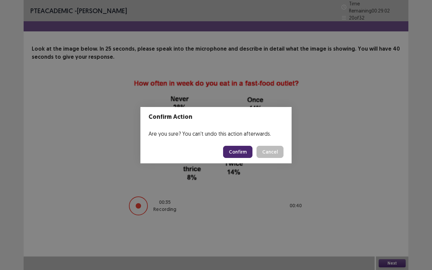
click at [241, 150] on button "Confirm" at bounding box center [237, 152] width 29 height 12
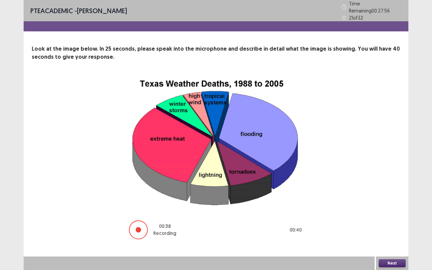
click at [388, 240] on button "Next" at bounding box center [392, 263] width 27 height 8
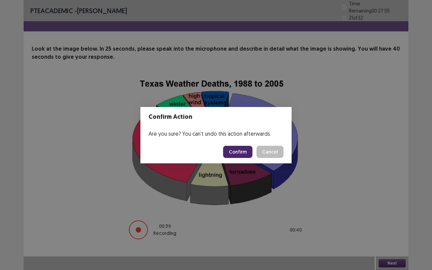
click at [234, 149] on button "Confirm" at bounding box center [237, 152] width 29 height 12
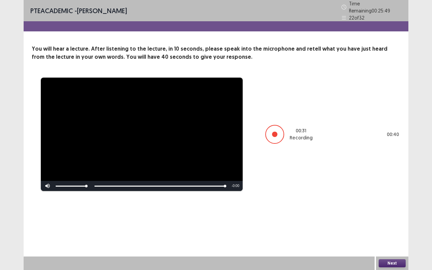
click at [390, 240] on button "Next" at bounding box center [392, 263] width 27 height 8
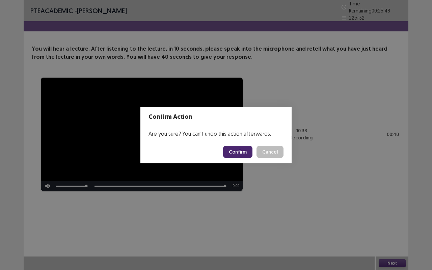
click at [232, 145] on footer "Confirm Cancel" at bounding box center [216, 152] width 151 height 23
click at [236, 154] on button "Confirm" at bounding box center [237, 152] width 29 height 12
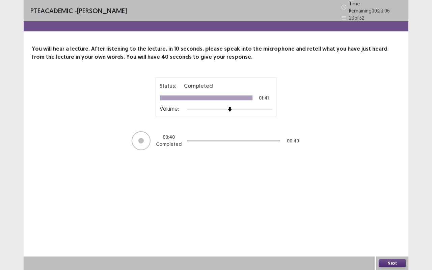
click at [386, 240] on button "Next" at bounding box center [392, 263] width 27 height 8
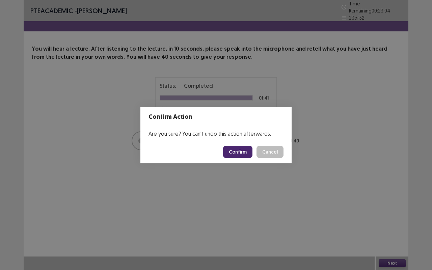
click at [231, 146] on button "Confirm" at bounding box center [237, 152] width 29 height 12
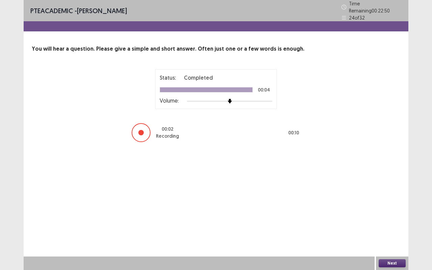
click at [391, 240] on button "Next" at bounding box center [392, 263] width 27 height 8
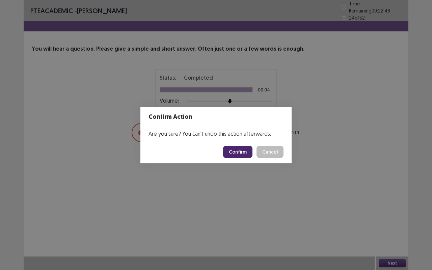
click at [236, 150] on button "Confirm" at bounding box center [237, 152] width 29 height 12
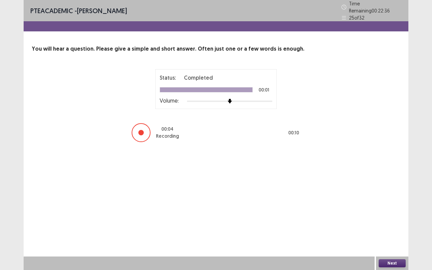
click at [391, 240] on button "Next" at bounding box center [392, 263] width 27 height 8
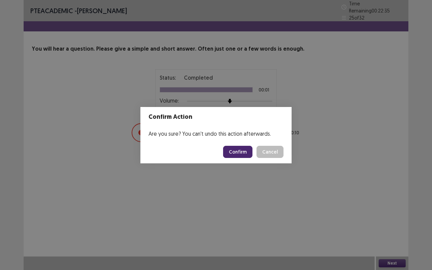
click at [229, 152] on button "Confirm" at bounding box center [237, 152] width 29 height 12
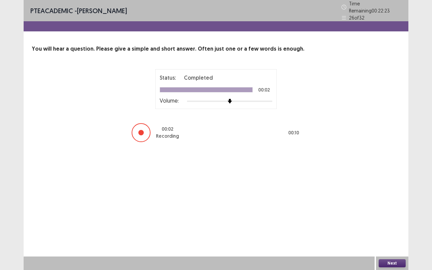
click at [393, 240] on button "Next" at bounding box center [392, 263] width 27 height 8
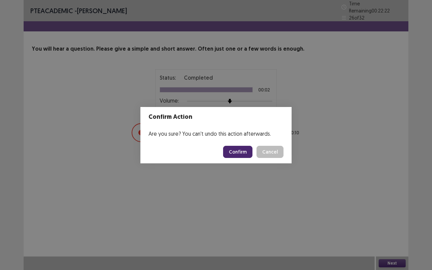
click at [233, 151] on button "Confirm" at bounding box center [237, 152] width 29 height 12
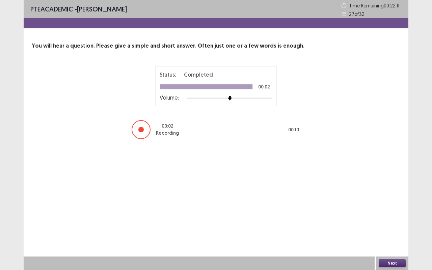
click at [392, 240] on button "Next" at bounding box center [392, 263] width 27 height 8
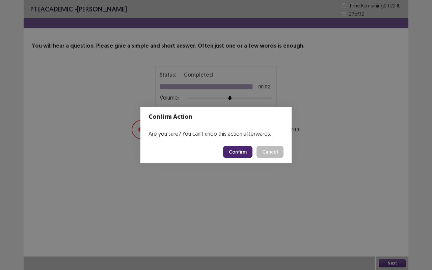
click at [239, 148] on button "Confirm" at bounding box center [237, 152] width 29 height 12
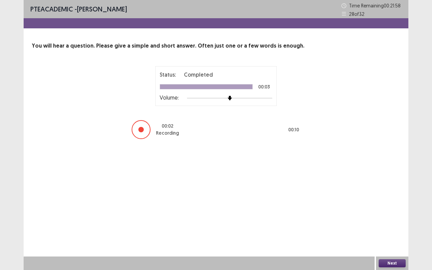
click at [396, 240] on button "Next" at bounding box center [392, 263] width 27 height 8
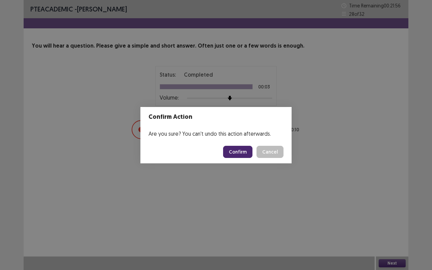
click at [233, 154] on button "Confirm" at bounding box center [237, 152] width 29 height 12
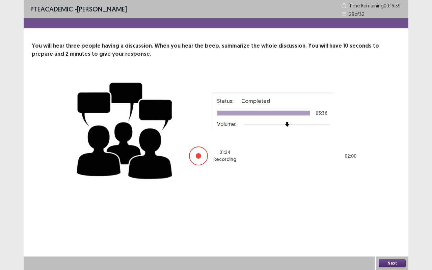
click at [392, 240] on button "Next" at bounding box center [392, 263] width 27 height 8
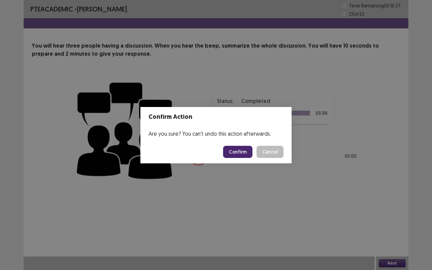
click at [231, 150] on button "Confirm" at bounding box center [237, 152] width 29 height 12
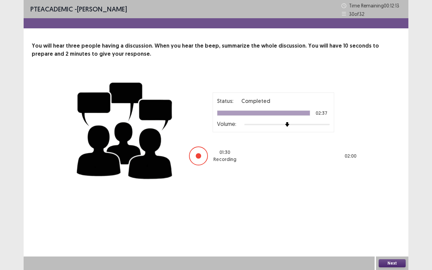
click at [395, 240] on button "Next" at bounding box center [392, 263] width 27 height 8
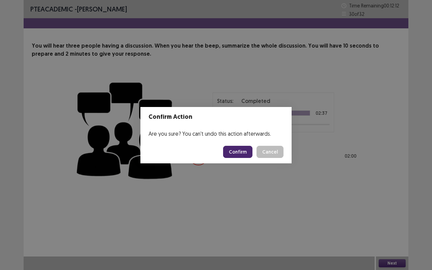
click at [245, 154] on button "Confirm" at bounding box center [237, 152] width 29 height 12
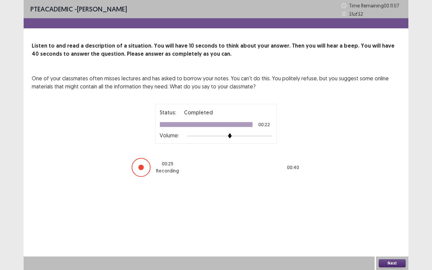
click at [390, 240] on div "Next" at bounding box center [392, 264] width 32 height 14
click at [390, 240] on button "Next" at bounding box center [392, 263] width 27 height 8
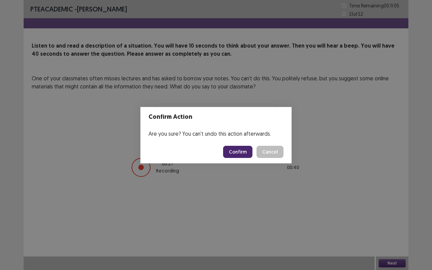
click at [236, 153] on button "Confirm" at bounding box center [237, 152] width 29 height 12
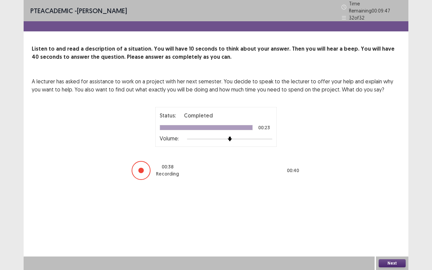
click at [394, 240] on button "Next" at bounding box center [392, 263] width 27 height 8
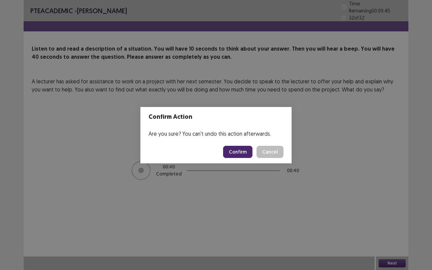
click at [235, 150] on button "Confirm" at bounding box center [237, 152] width 29 height 12
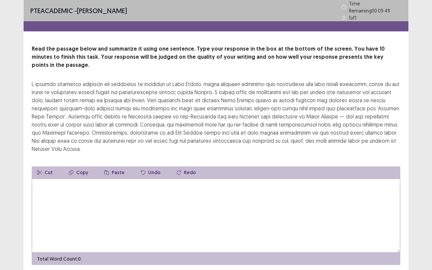
click at [92, 179] on textarea at bounding box center [216, 216] width 369 height 74
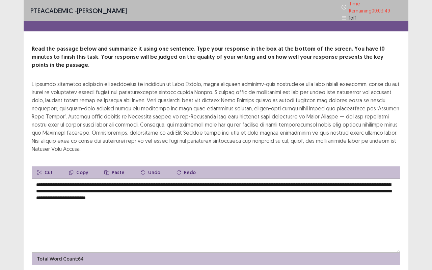
drag, startPoint x: 253, startPoint y: 172, endPoint x: 198, endPoint y: 173, distance: 55.4
click at [198, 179] on textarea "**********" at bounding box center [216, 216] width 369 height 74
click at [203, 179] on textarea "**********" at bounding box center [216, 216] width 369 height 74
click at [188, 181] on textarea "**********" at bounding box center [216, 216] width 369 height 74
drag, startPoint x: 346, startPoint y: 173, endPoint x: 356, endPoint y: 192, distance: 21.3
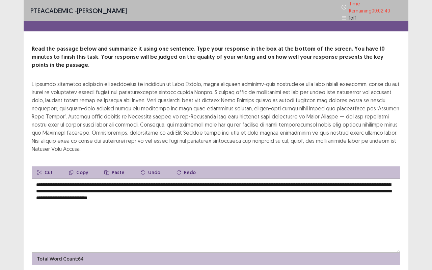
click at [356, 192] on textarea "**********" at bounding box center [216, 216] width 369 height 74
type textarea "**********"
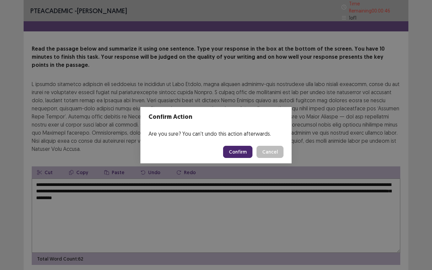
click at [245, 151] on button "Confirm" at bounding box center [237, 152] width 29 height 12
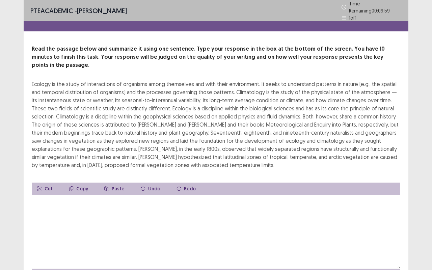
click at [85, 218] on textarea at bounding box center [216, 232] width 369 height 74
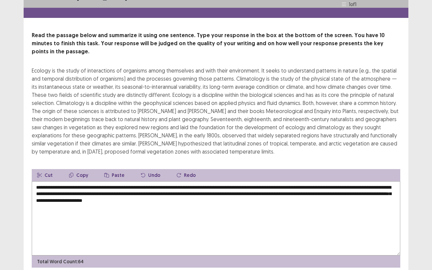
scroll to position [30, 0]
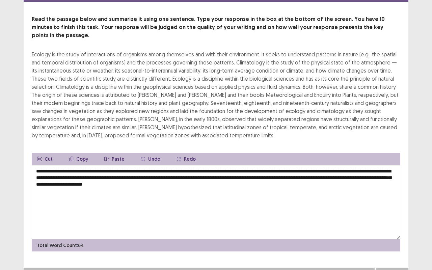
type textarea "**********"
click at [392, 240] on button "Next" at bounding box center [392, 275] width 27 height 8
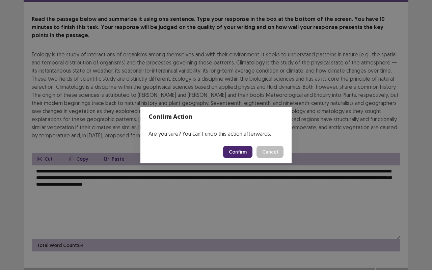
click at [245, 154] on button "Confirm" at bounding box center [237, 152] width 29 height 12
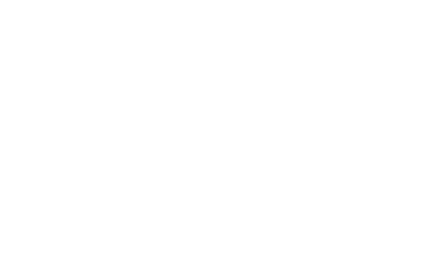
scroll to position [0, 0]
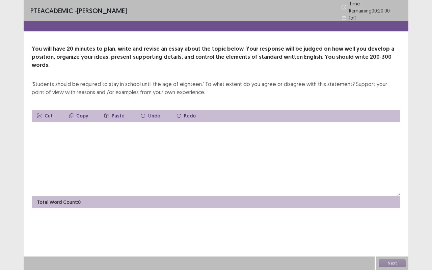
click at [80, 124] on textarea at bounding box center [216, 159] width 369 height 74
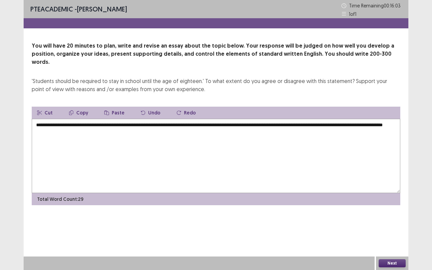
drag, startPoint x: 57, startPoint y: 124, endPoint x: 78, endPoint y: 123, distance: 20.3
click at [78, 123] on textarea "**********" at bounding box center [216, 156] width 369 height 74
click at [87, 129] on textarea "**********" at bounding box center [216, 156] width 369 height 74
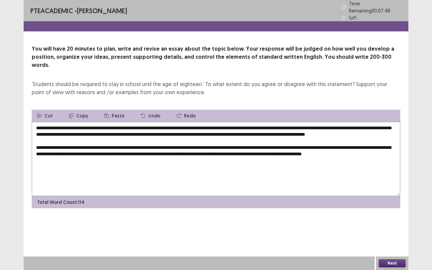
click at [51, 157] on textarea "**********" at bounding box center [216, 159] width 369 height 74
click at [72, 157] on textarea "**********" at bounding box center [216, 159] width 369 height 74
click at [346, 151] on textarea "**********" at bounding box center [216, 159] width 369 height 74
click at [322, 150] on textarea "**********" at bounding box center [216, 159] width 369 height 74
click at [148, 158] on textarea "**********" at bounding box center [216, 159] width 369 height 74
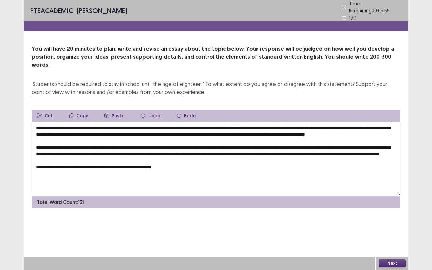
click at [163, 170] on textarea "**********" at bounding box center [216, 159] width 369 height 74
click at [182, 164] on textarea "**********" at bounding box center [216, 159] width 369 height 74
click at [183, 172] on textarea "**********" at bounding box center [216, 159] width 369 height 74
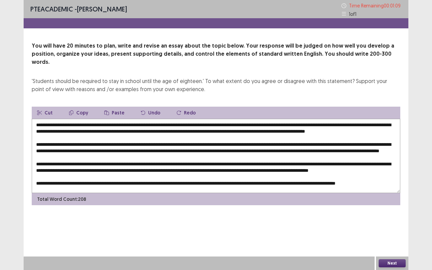
scroll to position [20, 0]
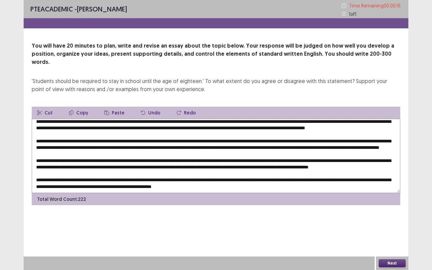
type textarea "**********"
click at [392, 240] on button "Next" at bounding box center [392, 263] width 27 height 8
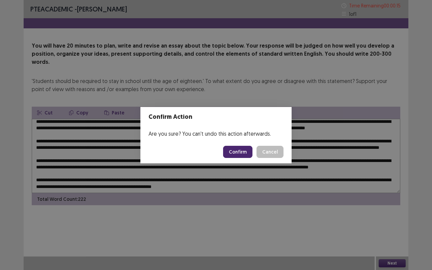
click at [243, 151] on button "Confirm" at bounding box center [237, 152] width 29 height 12
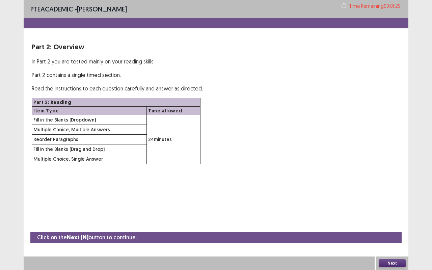
click at [390, 240] on div "Next" at bounding box center [392, 264] width 32 height 14
click at [384, 240] on button "Next" at bounding box center [392, 263] width 27 height 8
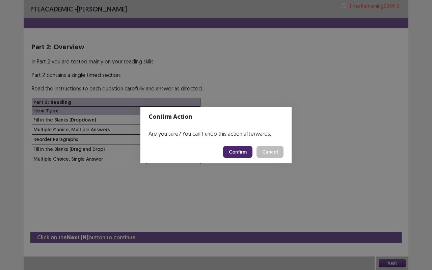
click at [235, 146] on button "Confirm" at bounding box center [237, 152] width 29 height 12
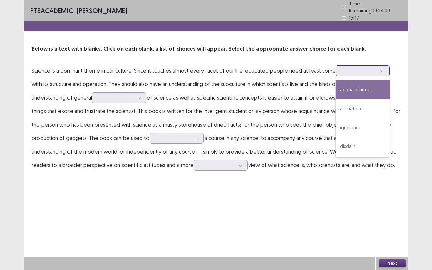
click at [380, 69] on icon at bounding box center [382, 71] width 5 height 5
click at [360, 84] on div "acquaintance" at bounding box center [363, 89] width 54 height 19
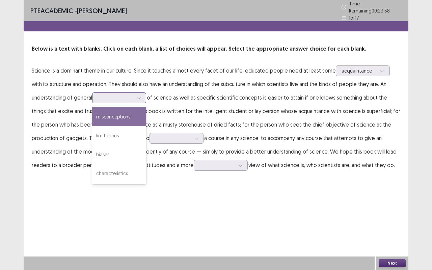
click at [134, 97] on div at bounding box center [115, 98] width 36 height 8
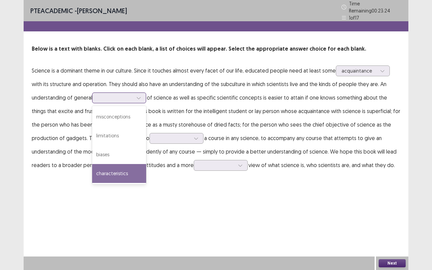
click at [114, 167] on div "characteristics" at bounding box center [119, 173] width 54 height 19
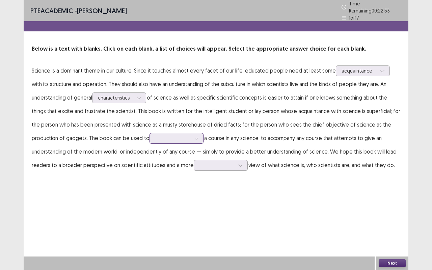
click at [191, 136] on div at bounding box center [196, 138] width 10 height 10
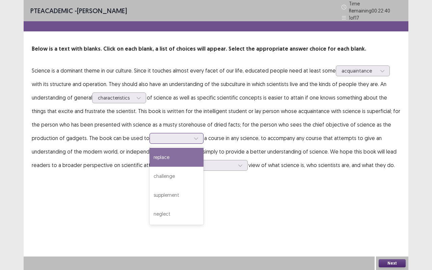
click at [150, 154] on div "replace" at bounding box center [177, 157] width 54 height 19
click at [191, 136] on div at bounding box center [196, 138] width 10 height 10
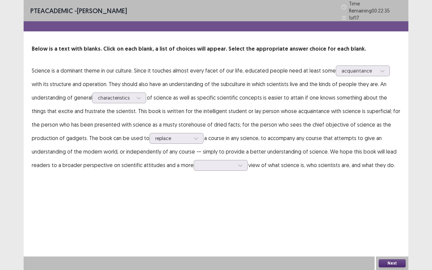
click at [214, 181] on div "PTE academic - [PERSON_NAME] Time Remaining 00 : 22 : 35 1 of 17 Below is a tex…" at bounding box center [216, 92] width 385 height 185
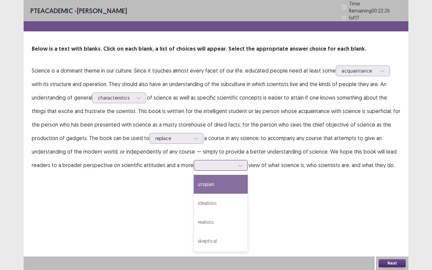
click at [235, 160] on div at bounding box center [240, 165] width 10 height 10
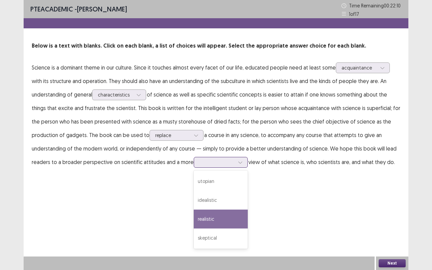
click at [194, 215] on div "realistic" at bounding box center [221, 219] width 54 height 19
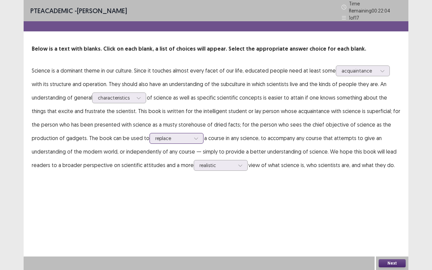
click at [194, 136] on icon at bounding box center [196, 138] width 5 height 5
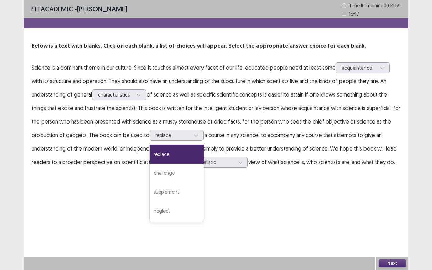
click at [234, 194] on div "PTE academic - [PERSON_NAME] Time Remaining 00 : 21 : 59 1 of 17 Below is a tex…" at bounding box center [216, 135] width 385 height 270
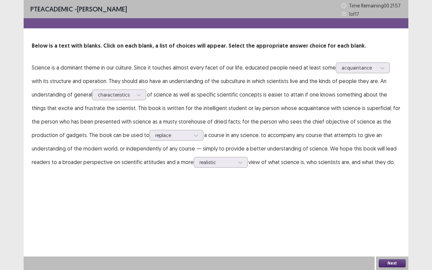
click at [391, 240] on button "Next" at bounding box center [392, 263] width 27 height 8
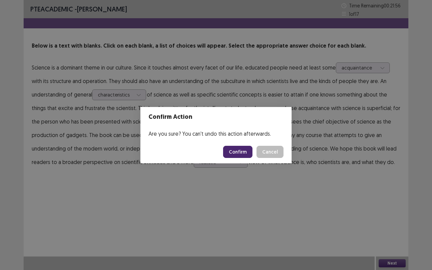
click at [237, 152] on button "Confirm" at bounding box center [237, 152] width 29 height 12
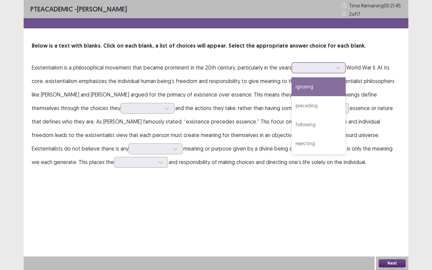
click at [339, 69] on icon at bounding box center [338, 68] width 5 height 5
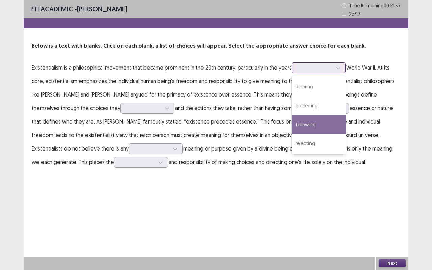
click at [323, 121] on div "following" at bounding box center [319, 124] width 54 height 19
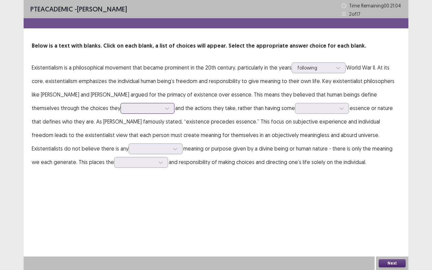
click at [162, 107] on div at bounding box center [167, 108] width 10 height 10
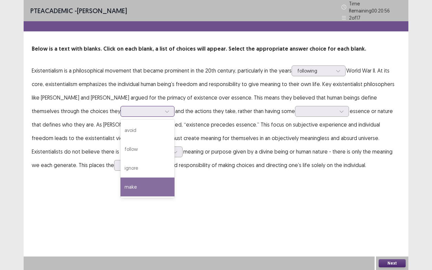
click at [121, 181] on div "make" at bounding box center [148, 187] width 54 height 19
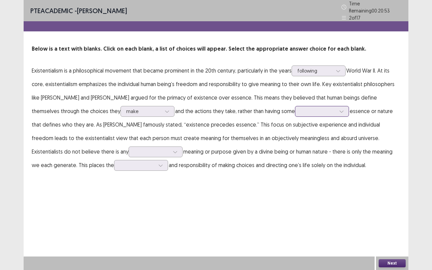
click at [301, 110] on div at bounding box center [318, 111] width 35 height 6
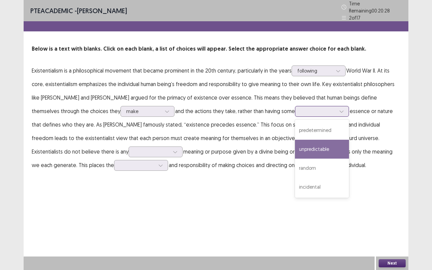
click at [295, 151] on div "unpredictable" at bounding box center [322, 149] width 54 height 19
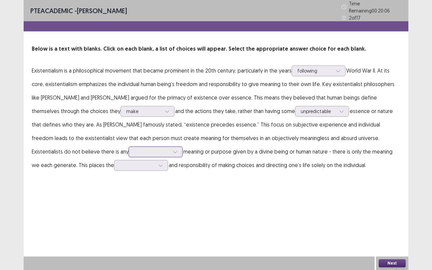
click at [173, 150] on icon at bounding box center [175, 152] width 5 height 5
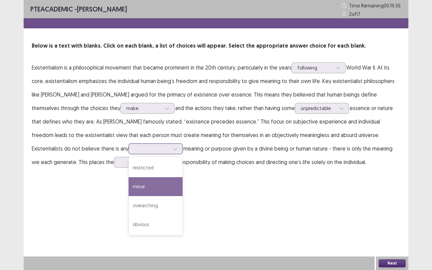
click at [129, 181] on div "minor" at bounding box center [156, 186] width 54 height 19
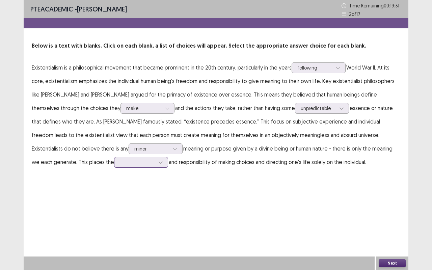
click at [158, 163] on icon at bounding box center [160, 162] width 5 height 5
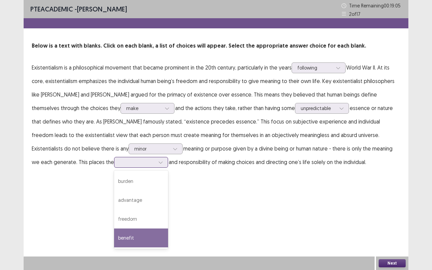
click at [114, 234] on div "benefit" at bounding box center [141, 238] width 54 height 19
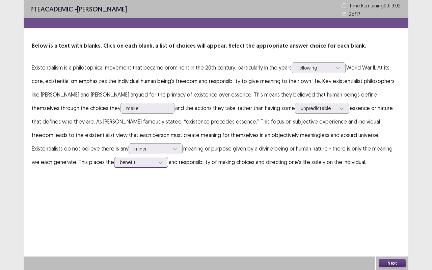
click at [158, 163] on icon at bounding box center [160, 162] width 5 height 5
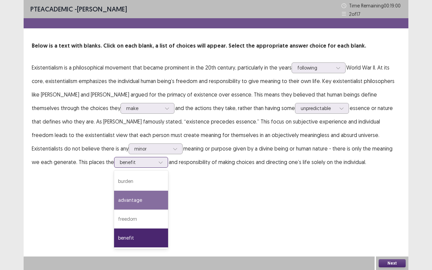
click at [114, 201] on div "advantage" at bounding box center [141, 200] width 54 height 19
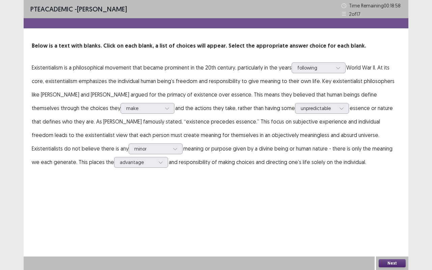
click at [389, 240] on button "Next" at bounding box center [392, 263] width 27 height 8
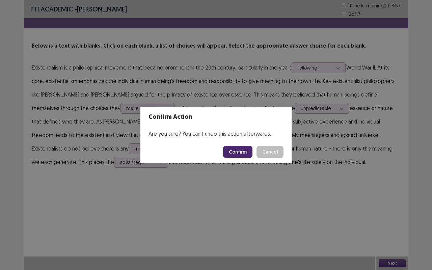
click at [241, 154] on button "Confirm" at bounding box center [237, 152] width 29 height 12
